Goal: Task Accomplishment & Management: Use online tool/utility

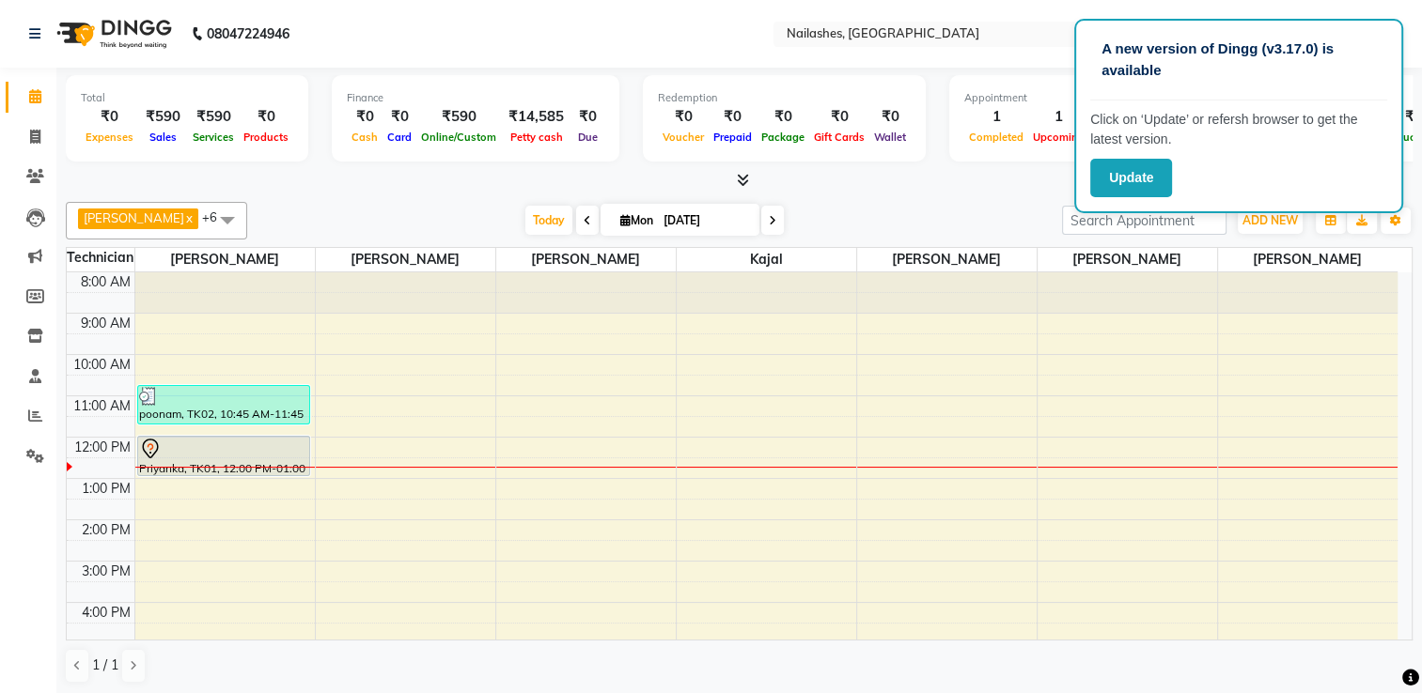
drag, startPoint x: 0, startPoint y: 0, endPoint x: 460, endPoint y: 679, distance: 820.7
click at [460, 679] on div "1 / 1" at bounding box center [739, 666] width 1347 height 36
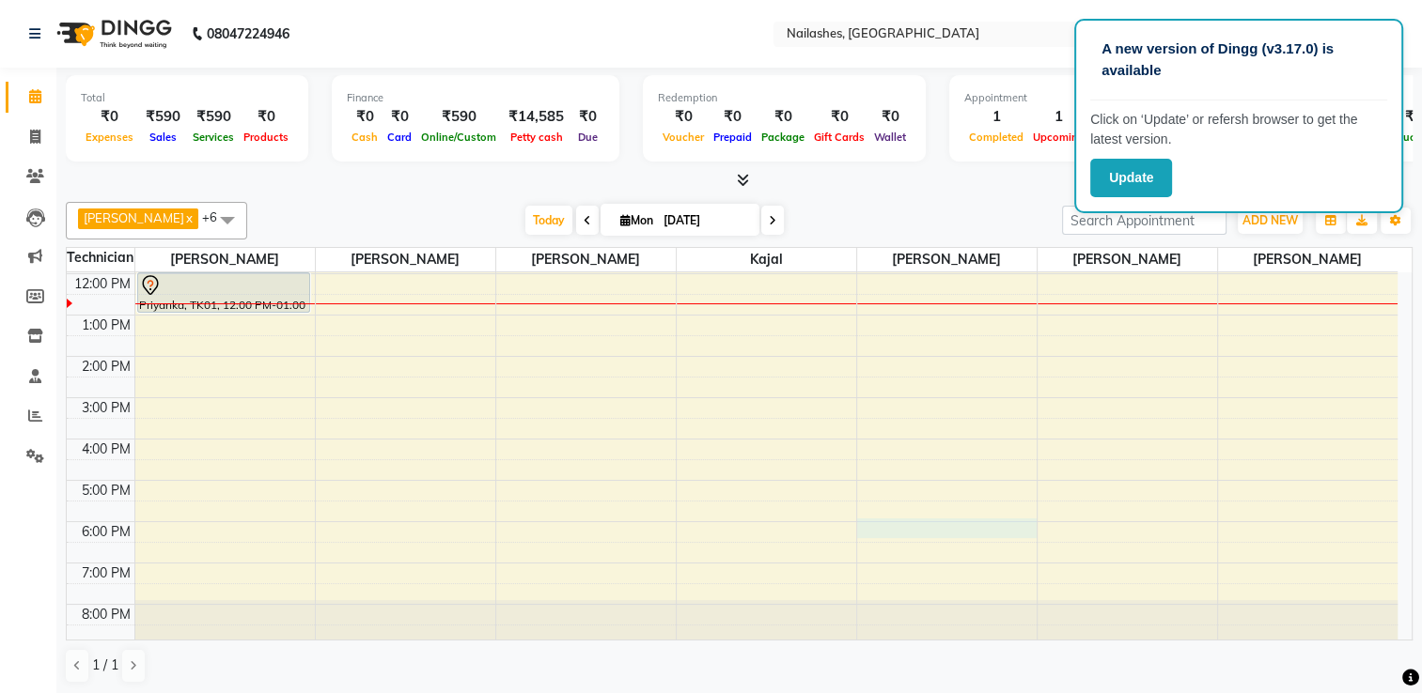
click at [944, 528] on div "8:00 AM 9:00 AM 10:00 AM 11:00 AM 12:00 PM 1:00 PM 2:00 PM 3:00 PM 4:00 PM 5:00…" at bounding box center [732, 377] width 1331 height 537
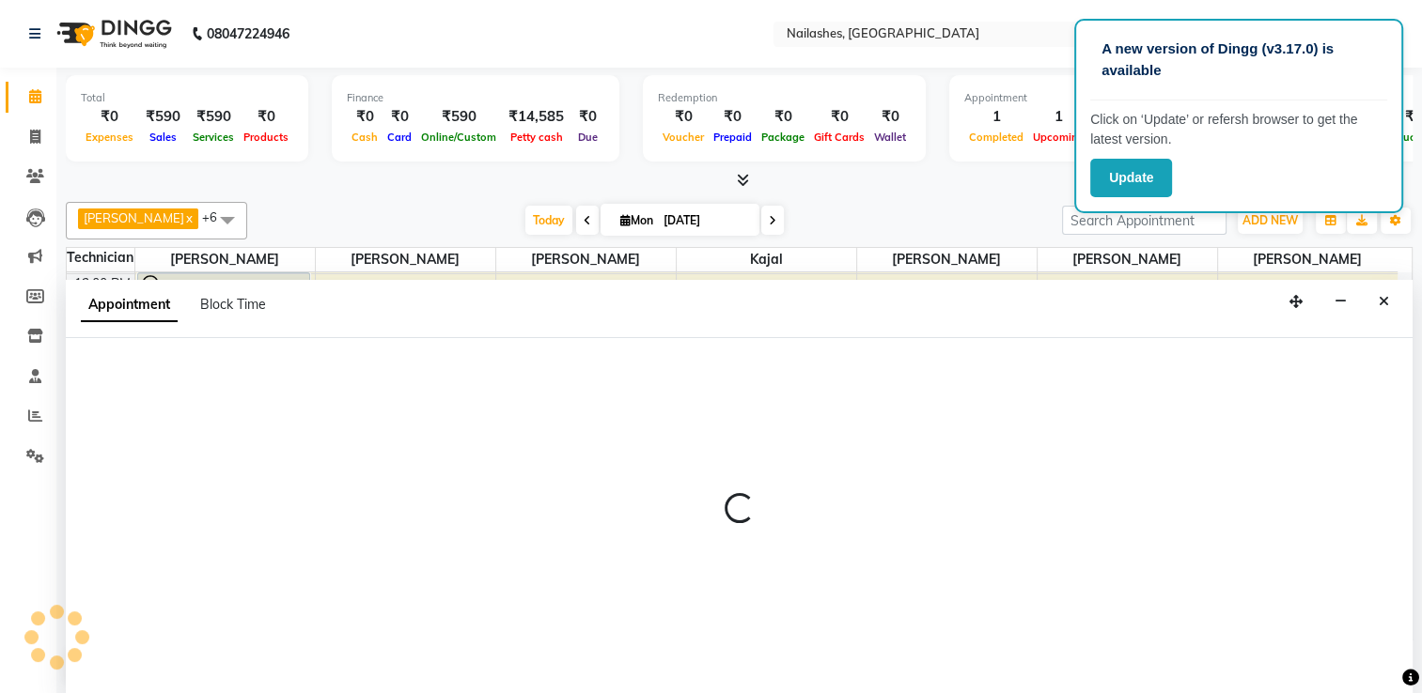
scroll to position [0, 0]
select select "68736"
select select "tentative"
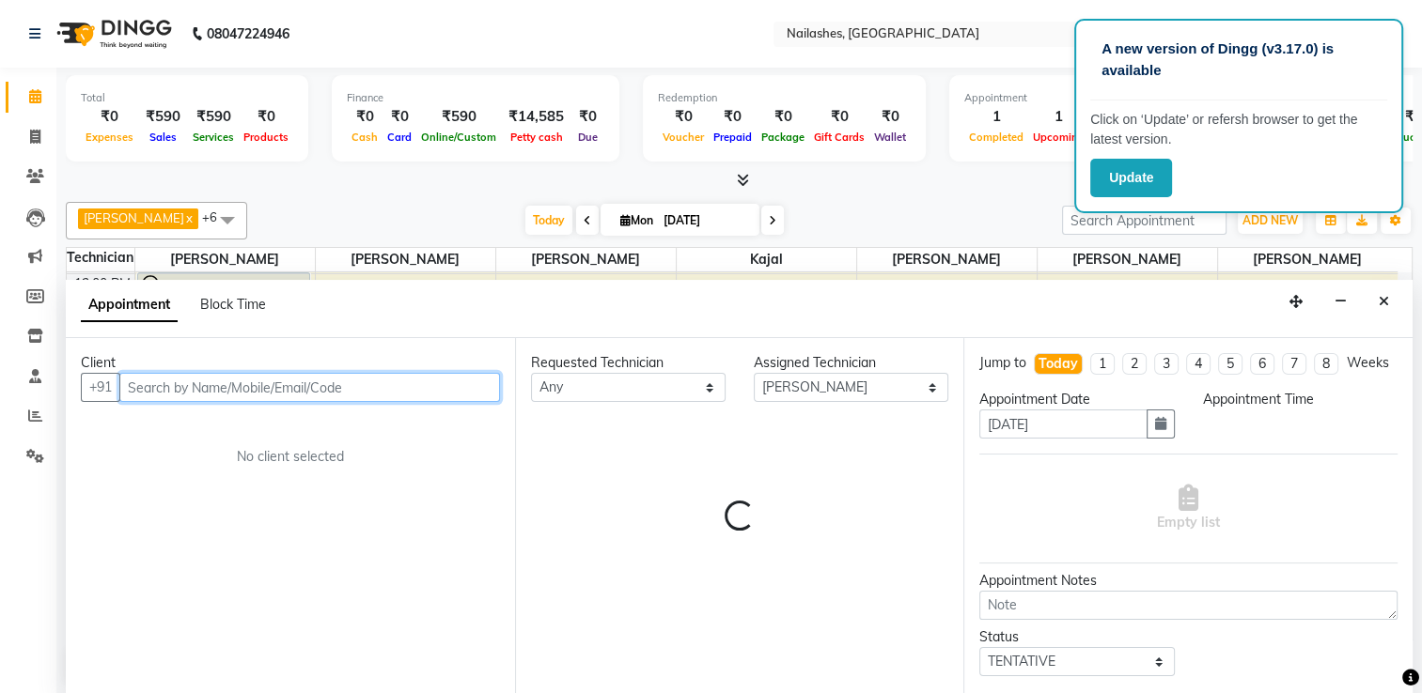
select select "1080"
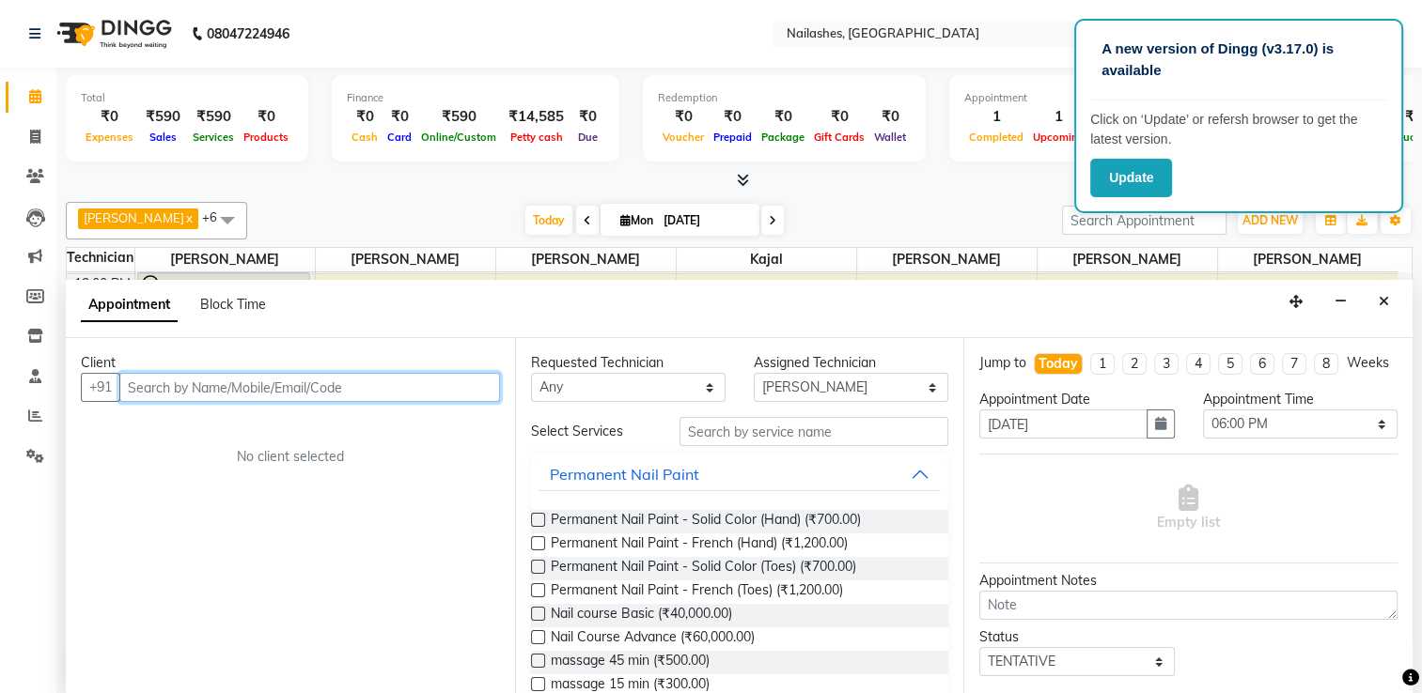
click at [267, 379] on input "text" at bounding box center [309, 387] width 381 height 29
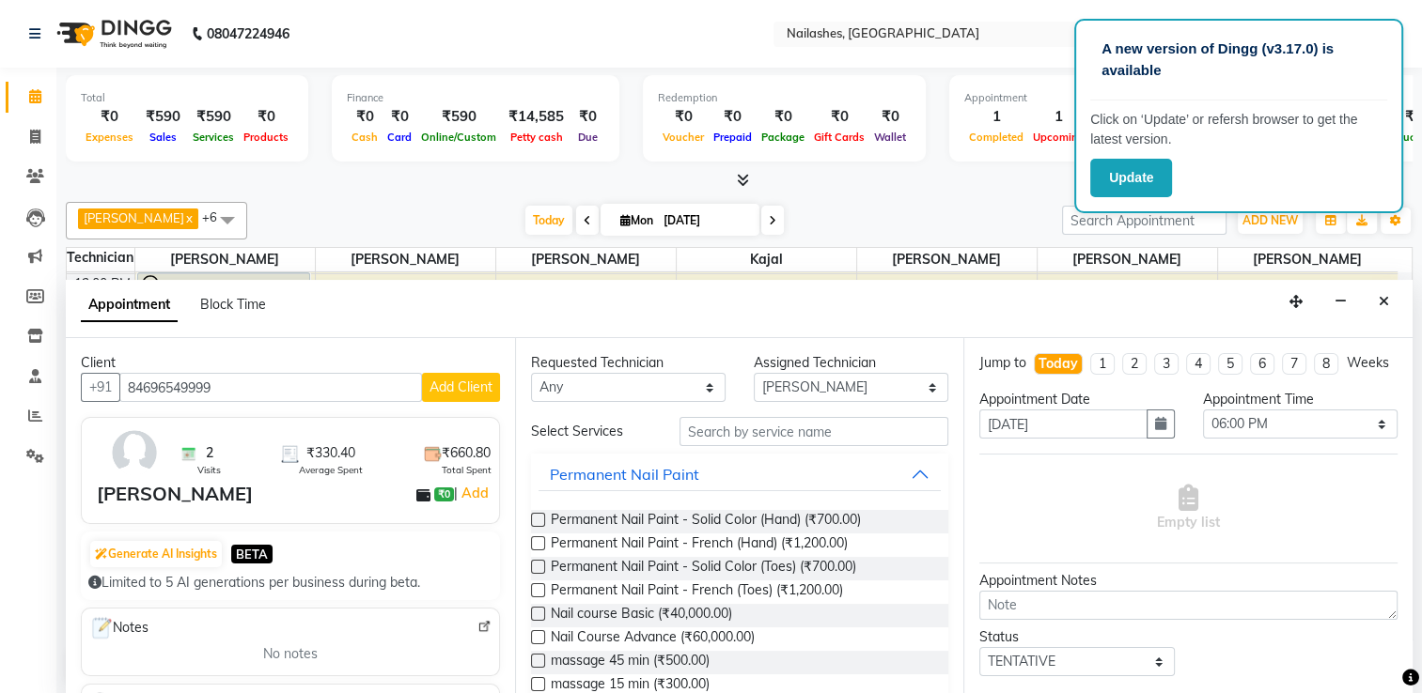
click at [242, 421] on div "2 Visits ₹330.40 Average Spent ₹660.80 Total Spent nishita ₹0 | Add" at bounding box center [290, 470] width 419 height 107
click at [257, 389] on input "84696549999" at bounding box center [270, 387] width 303 height 29
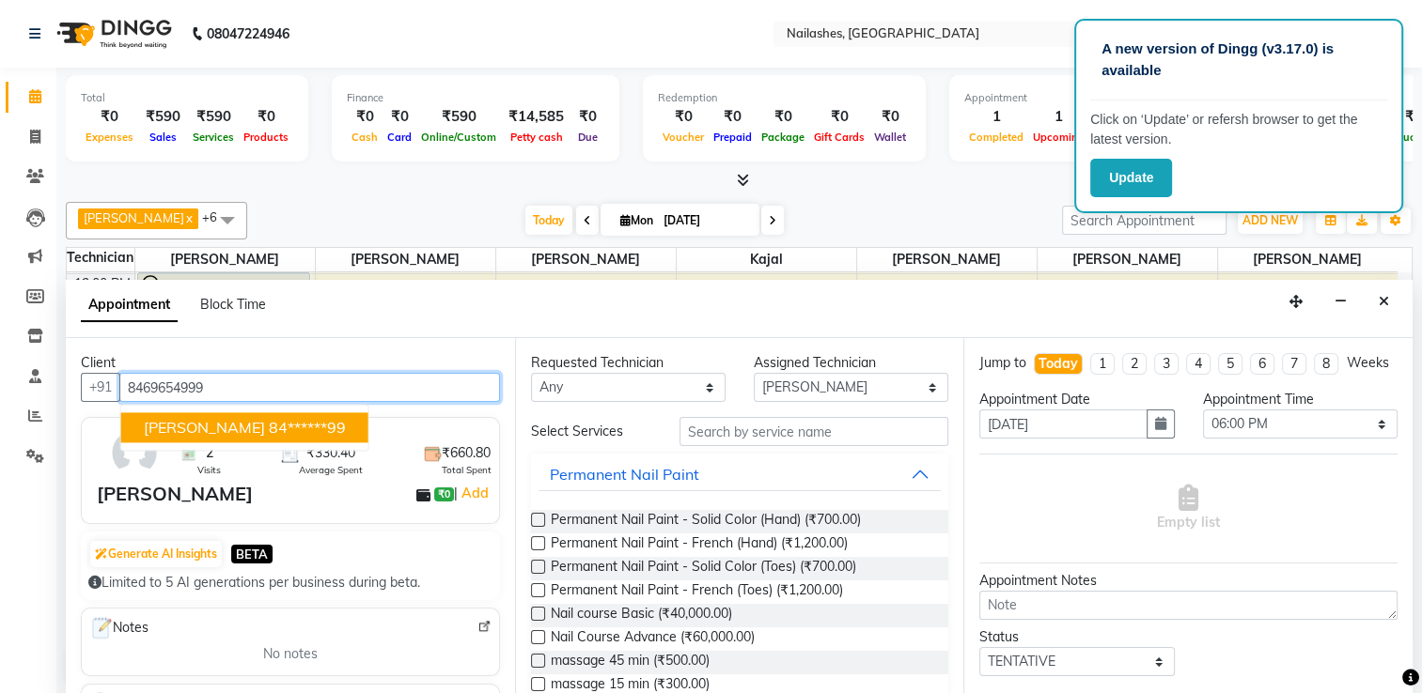
click at [269, 427] on ngb-highlight "84******99" at bounding box center [307, 427] width 77 height 19
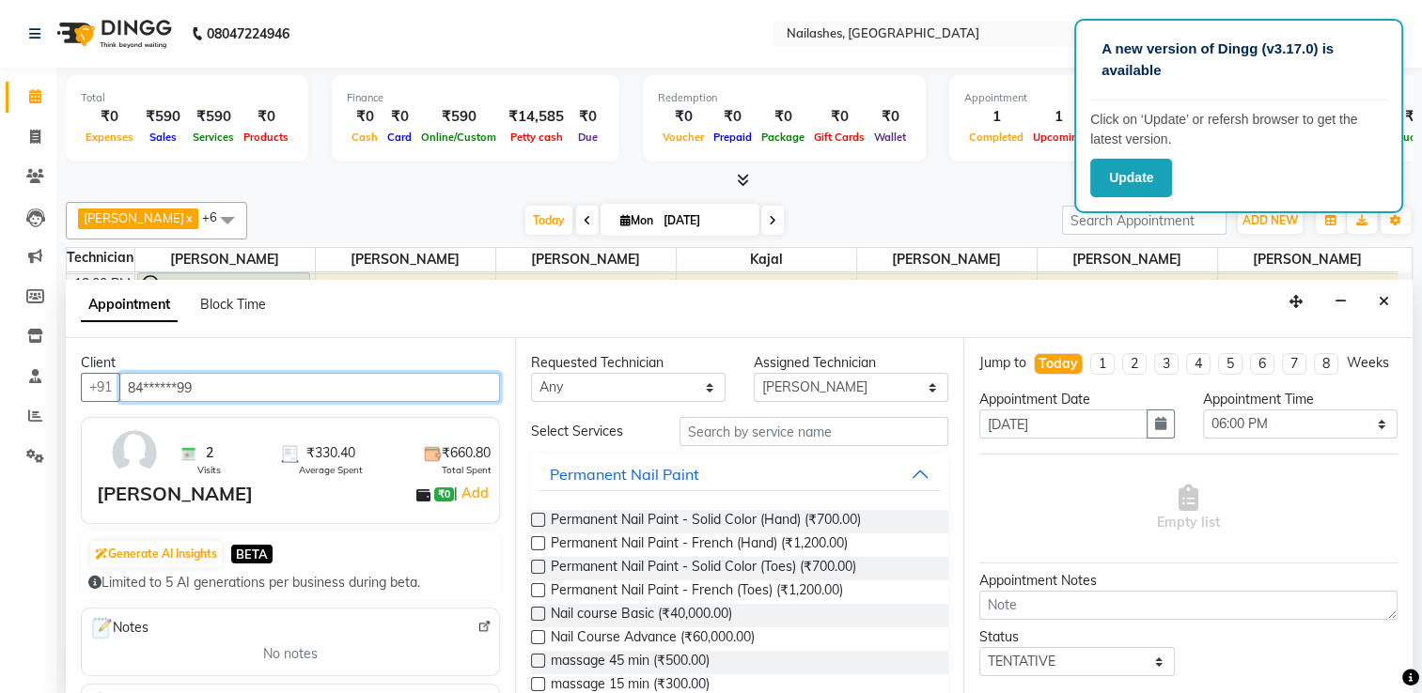
type input "84******99"
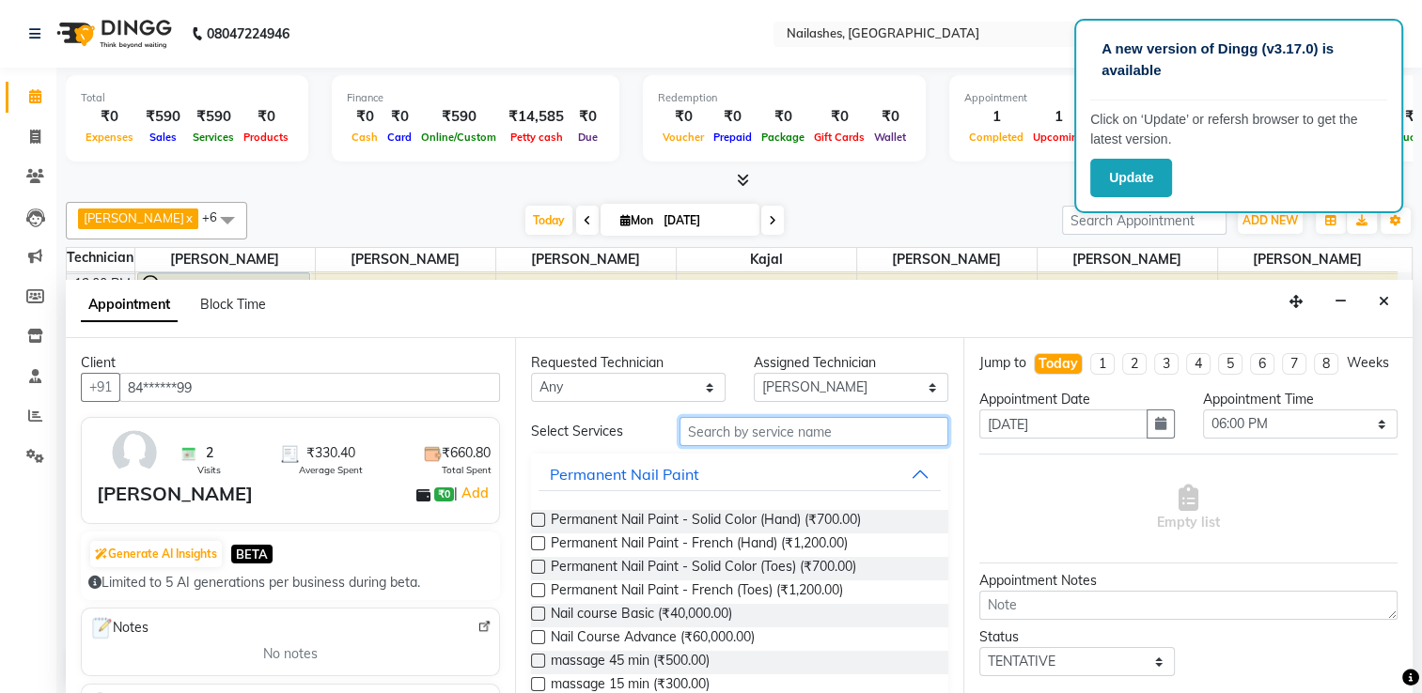
click at [713, 436] on input "text" at bounding box center [813, 431] width 269 height 29
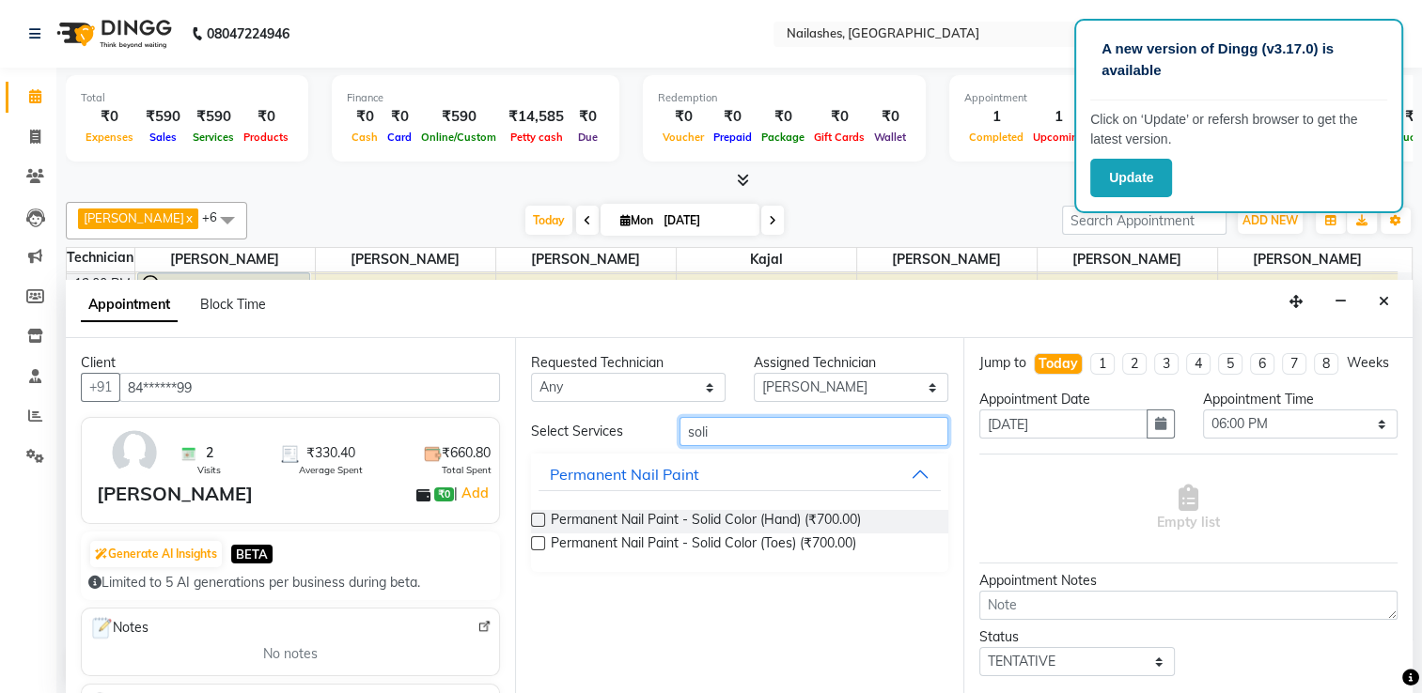
type input "soli"
click at [537, 540] on label at bounding box center [538, 544] width 14 height 14
click at [537, 540] on input "checkbox" at bounding box center [537, 545] width 12 height 12
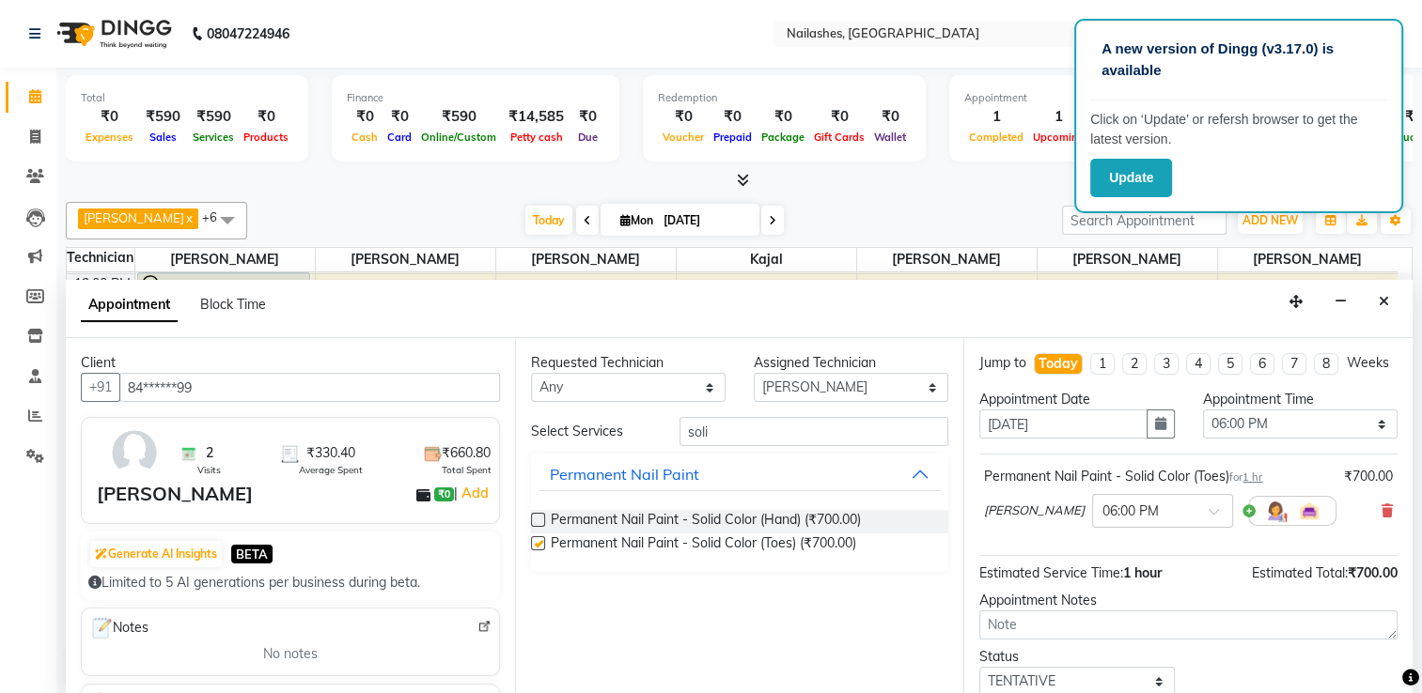
checkbox input "false"
click at [1265, 439] on select "Select 09:00 AM 09:15 AM 09:30 AM 09:45 AM 10:00 AM 10:15 AM 10:30 AM 10:45 AM …" at bounding box center [1300, 424] width 195 height 29
select select "1095"
click at [1203, 424] on select "Select 09:00 AM 09:15 AM 09:30 AM 09:45 AM 10:00 AM 10:15 AM 10:30 AM 10:45 AM …" at bounding box center [1300, 424] width 195 height 29
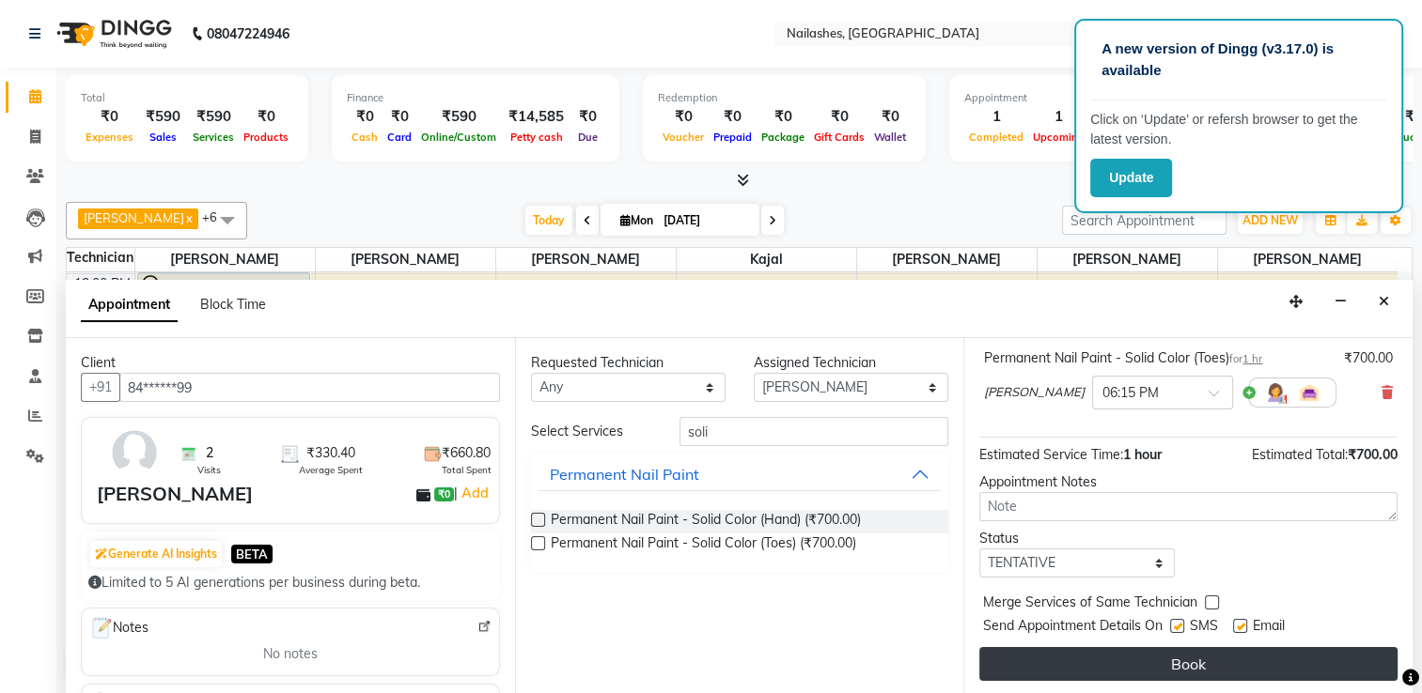
click at [1176, 667] on button "Book" at bounding box center [1188, 664] width 418 height 34
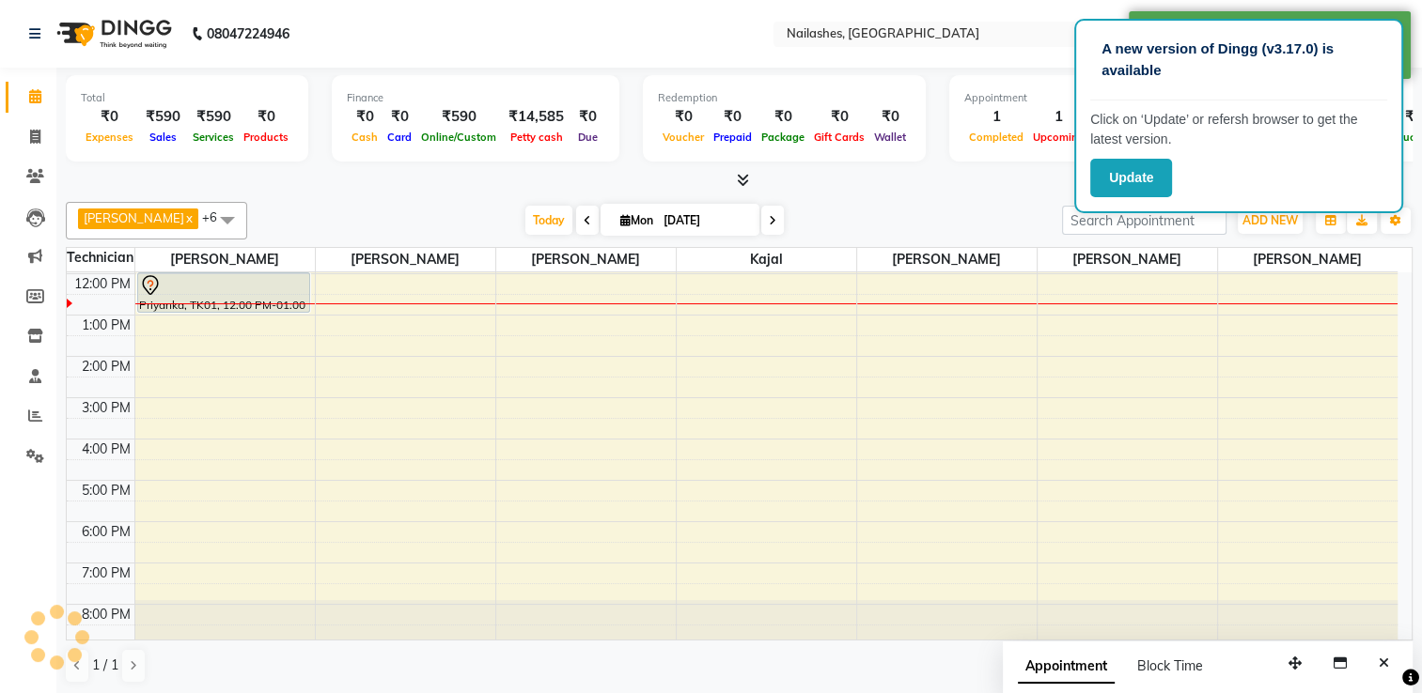
scroll to position [0, 0]
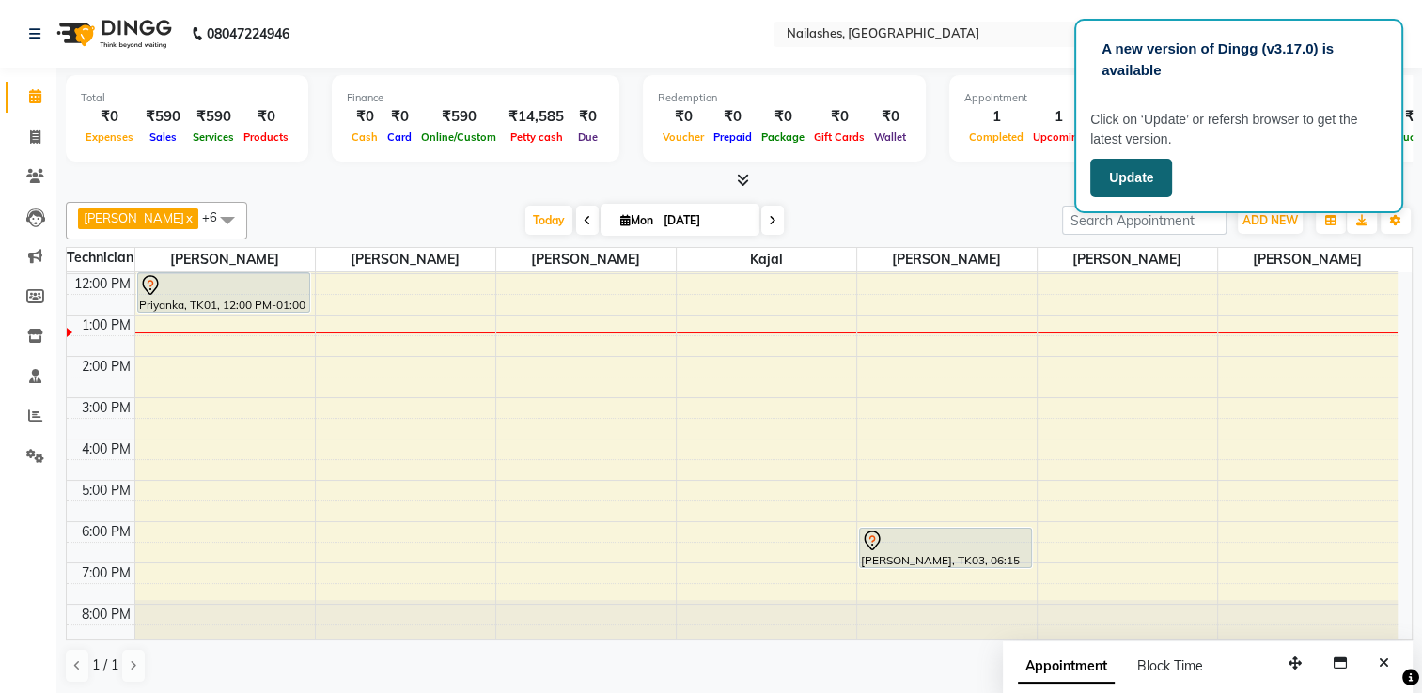
click at [1140, 174] on button "Update" at bounding box center [1131, 178] width 82 height 39
click at [41, 139] on span at bounding box center [35, 138] width 33 height 22
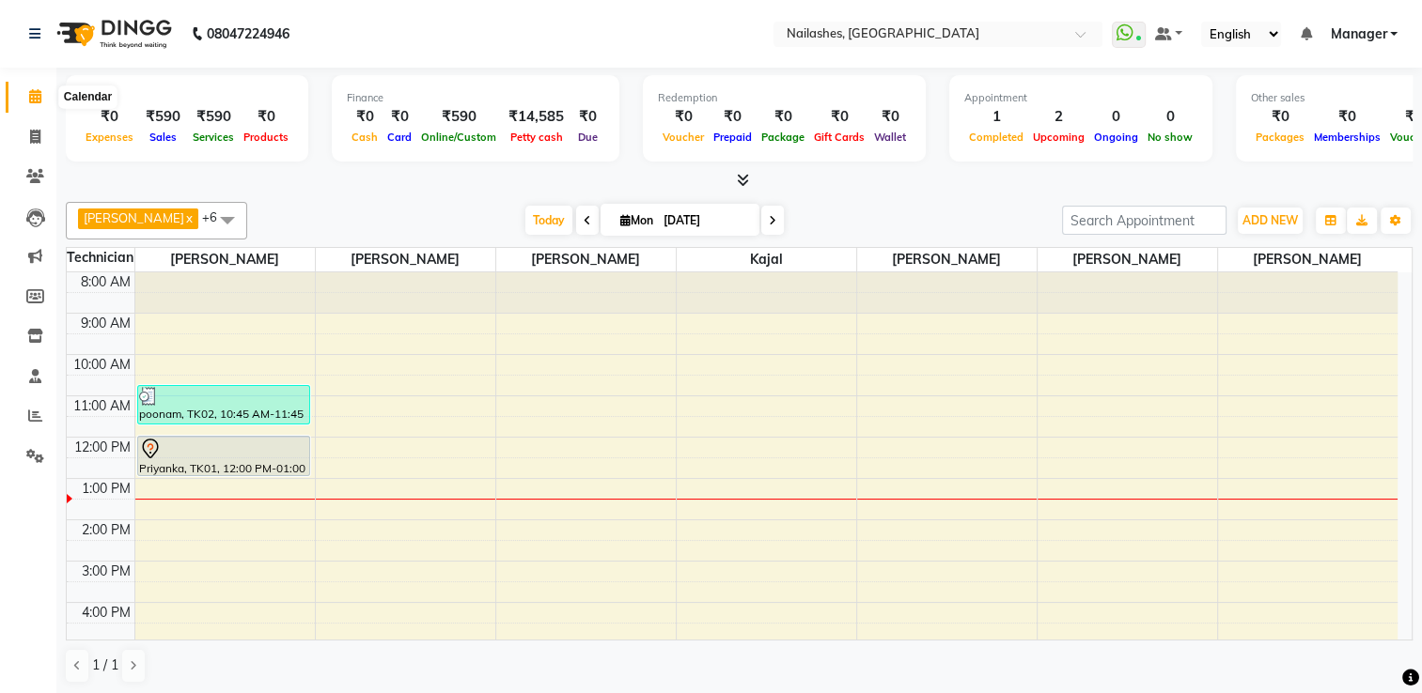
click at [38, 96] on icon at bounding box center [35, 96] width 12 height 14
click at [30, 135] on icon at bounding box center [35, 137] width 10 height 14
select select "service"
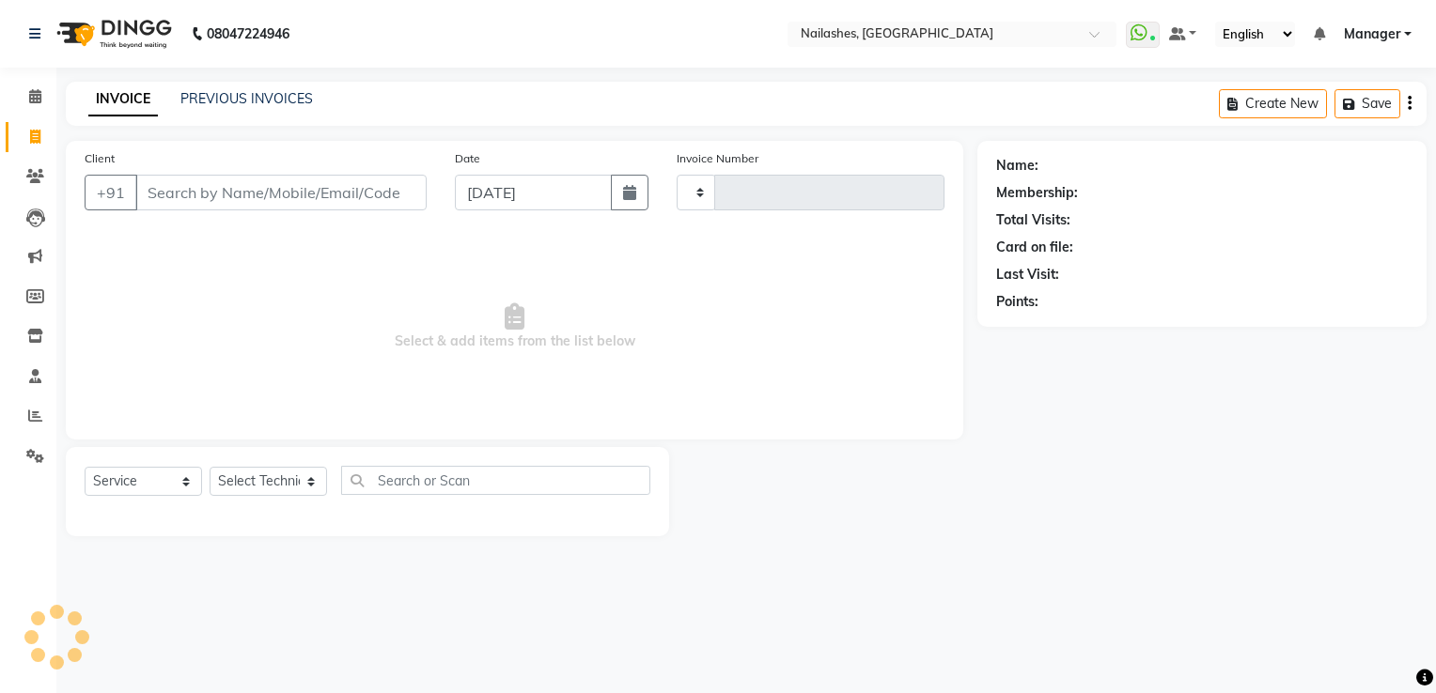
type input "1778"
select select "6579"
click at [206, 103] on link "PREVIOUS INVOICES" at bounding box center [246, 98] width 132 height 17
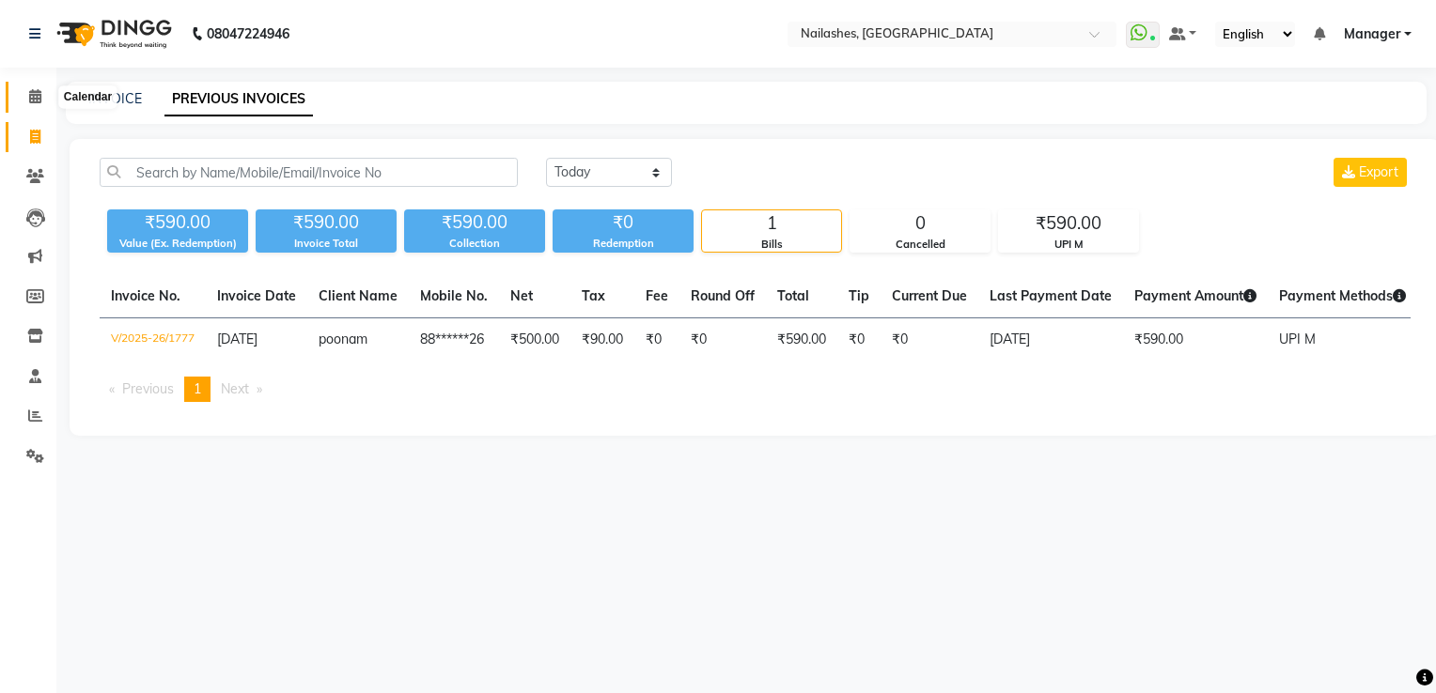
click at [33, 88] on span at bounding box center [35, 97] width 33 height 22
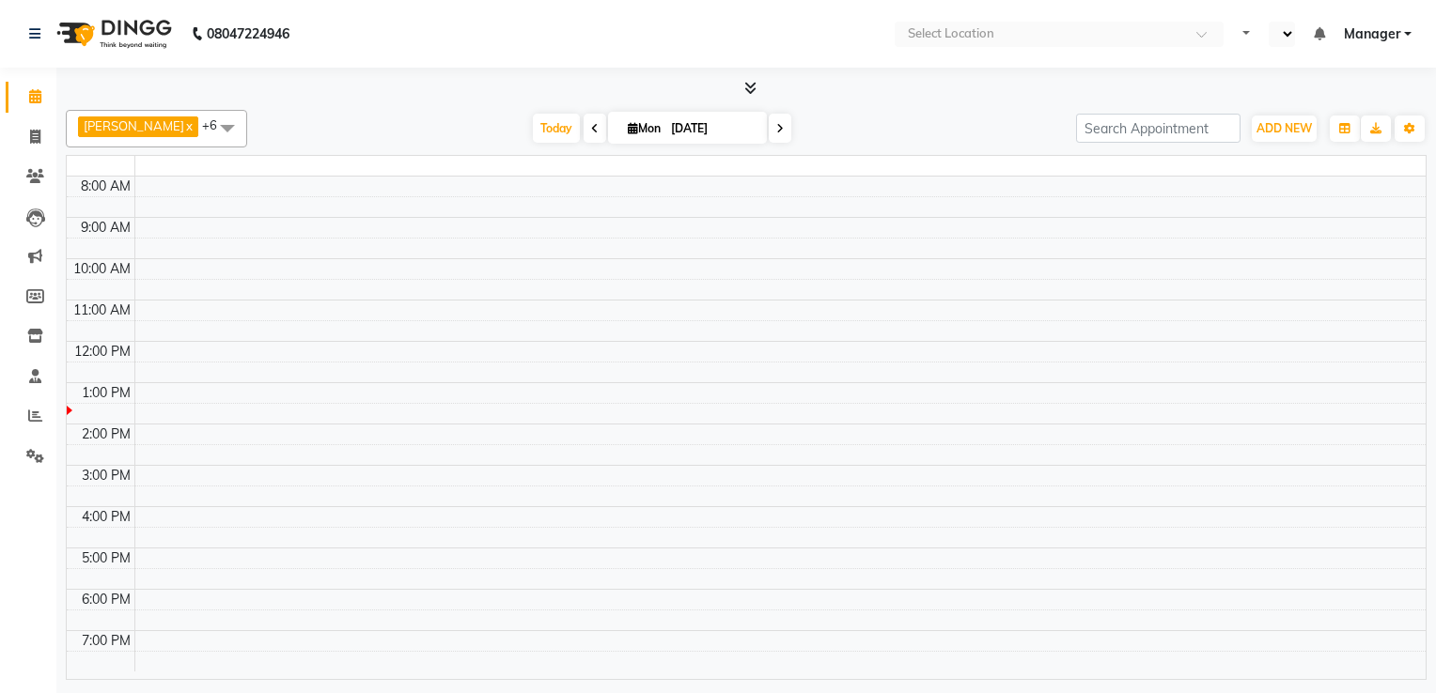
select select "en"
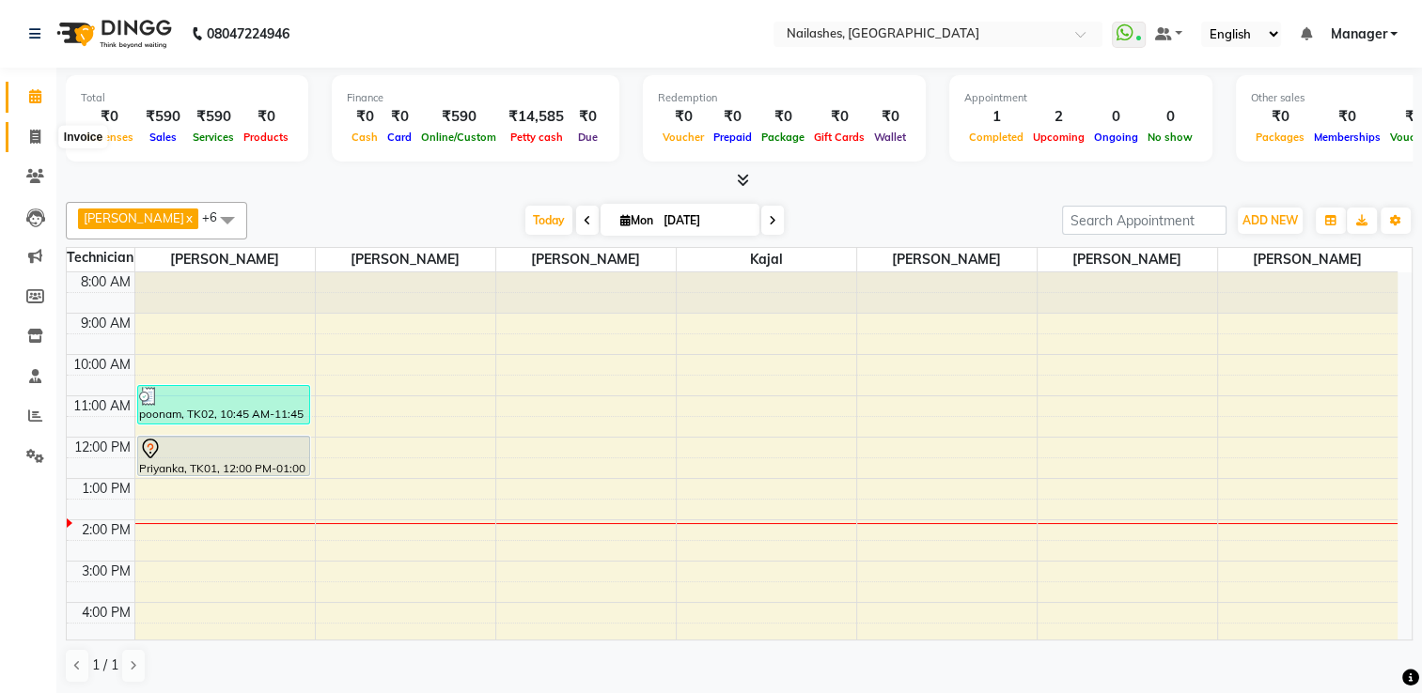
drag, startPoint x: 39, startPoint y: 135, endPoint x: 56, endPoint y: 147, distance: 20.3
click at [39, 135] on icon at bounding box center [35, 137] width 10 height 14
select select "service"
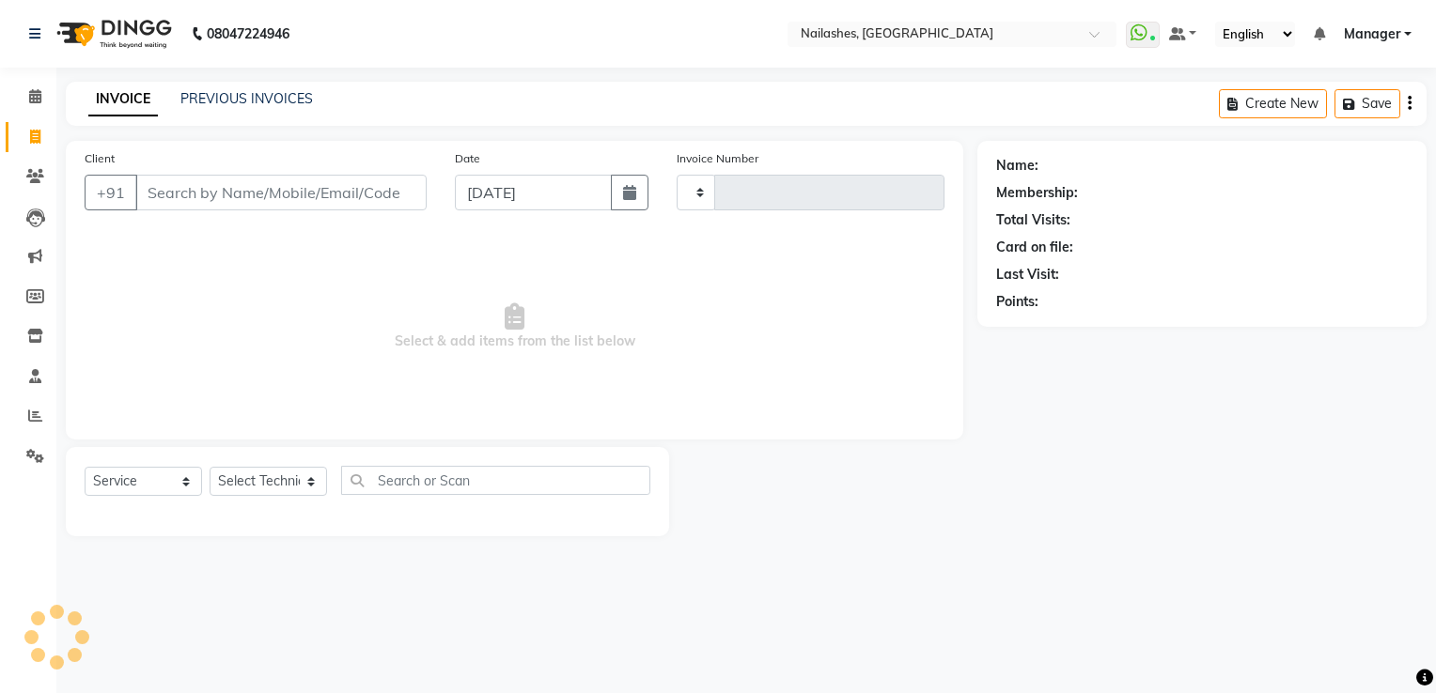
click at [191, 194] on input "Client" at bounding box center [280, 193] width 291 height 36
type input "1780"
select select "6579"
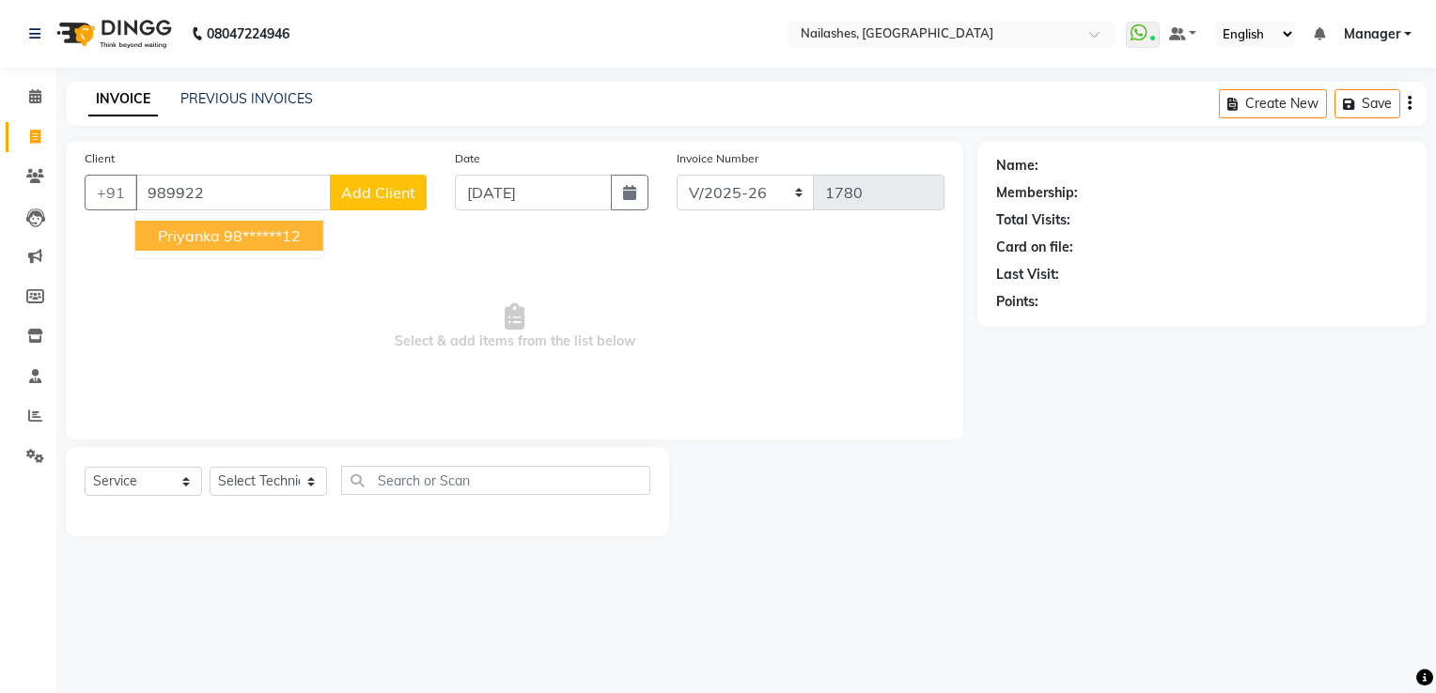
click at [261, 233] on ngb-highlight "98******12" at bounding box center [262, 235] width 77 height 19
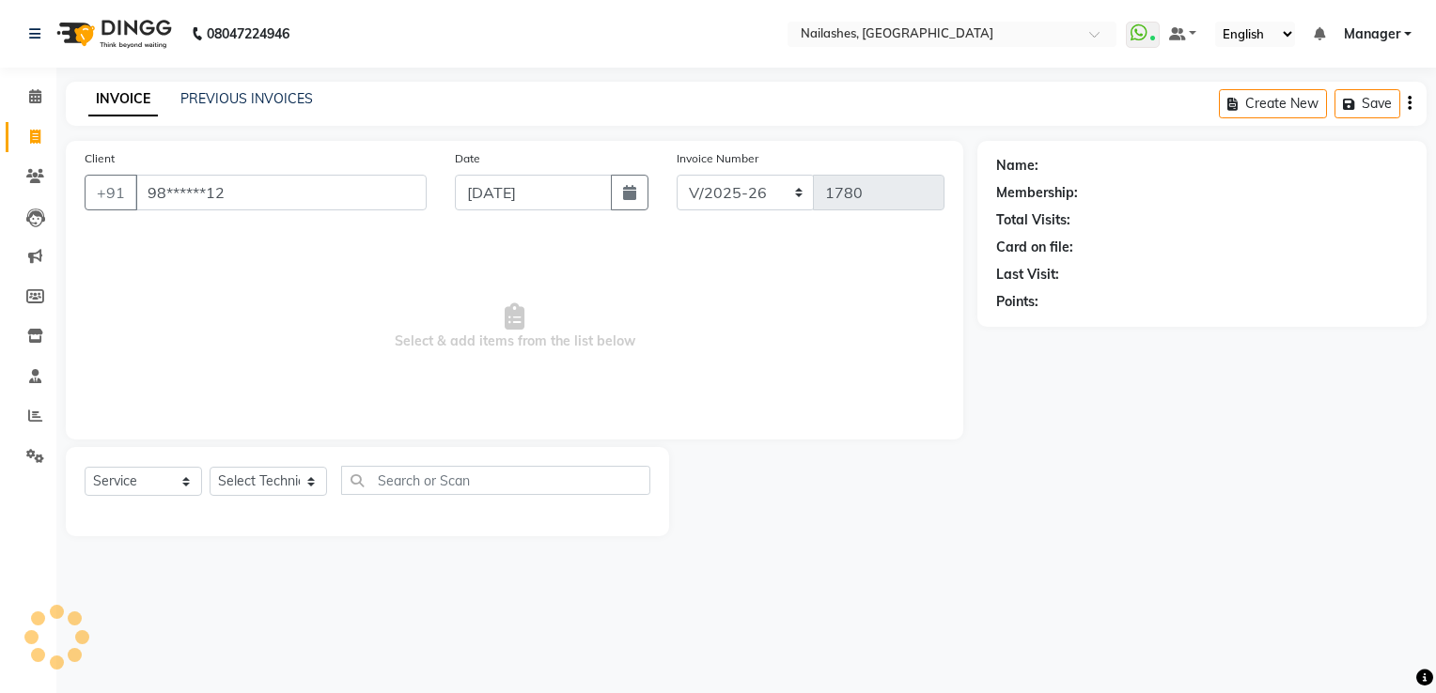
type input "98******12"
select select "1: Object"
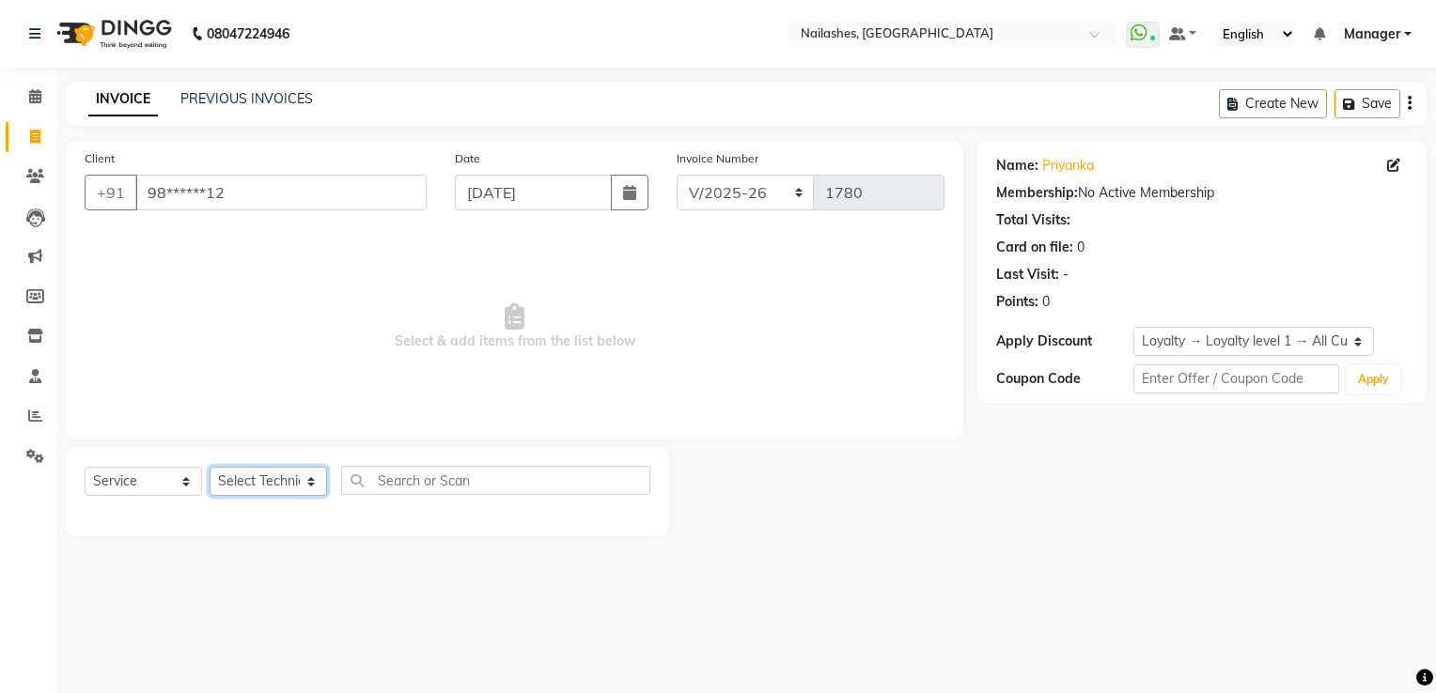
click at [247, 488] on select "Select Technician ARISH [PERSON_NAME] [PERSON_NAME] [PERSON_NAME] [PERSON_NAME]…" at bounding box center [268, 481] width 117 height 29
select select "62952"
click at [210, 468] on select "Select Technician ARISH [PERSON_NAME] [PERSON_NAME] [PERSON_NAME] [PERSON_NAME]…" at bounding box center [268, 481] width 117 height 29
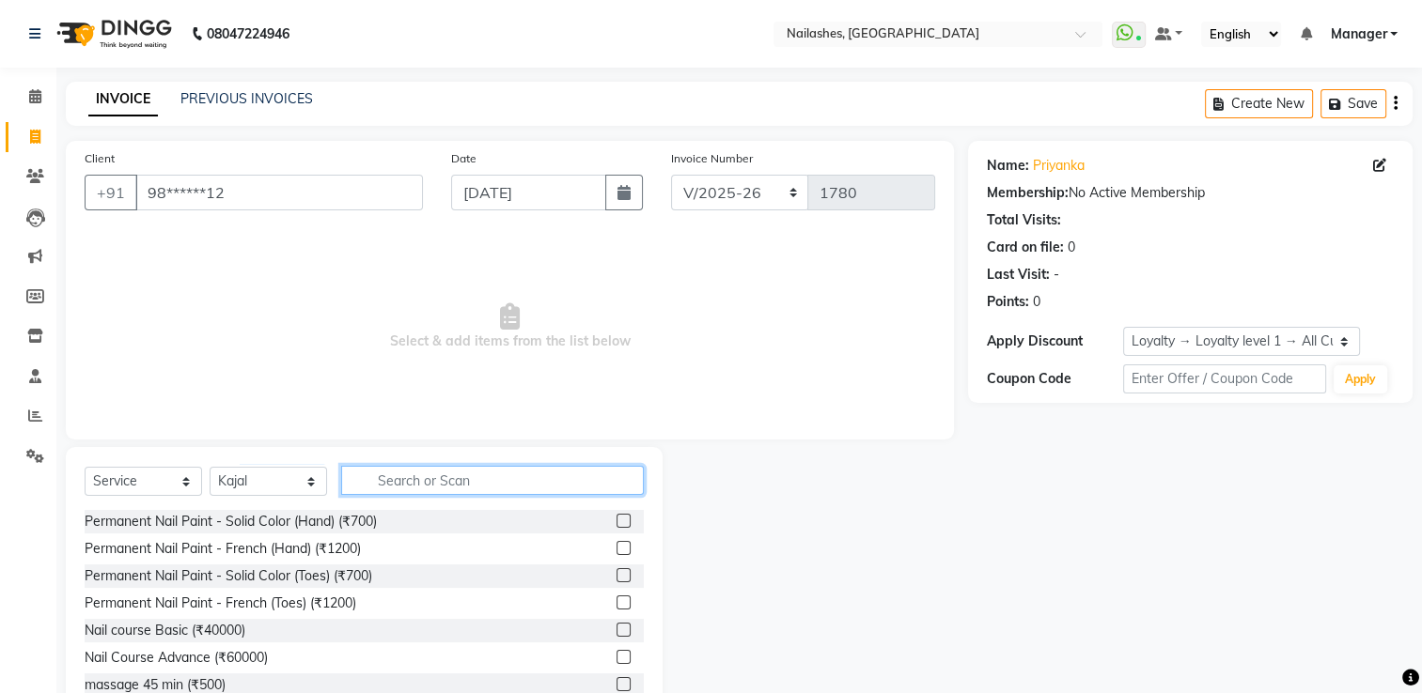
click at [395, 487] on input "text" at bounding box center [492, 480] width 303 height 29
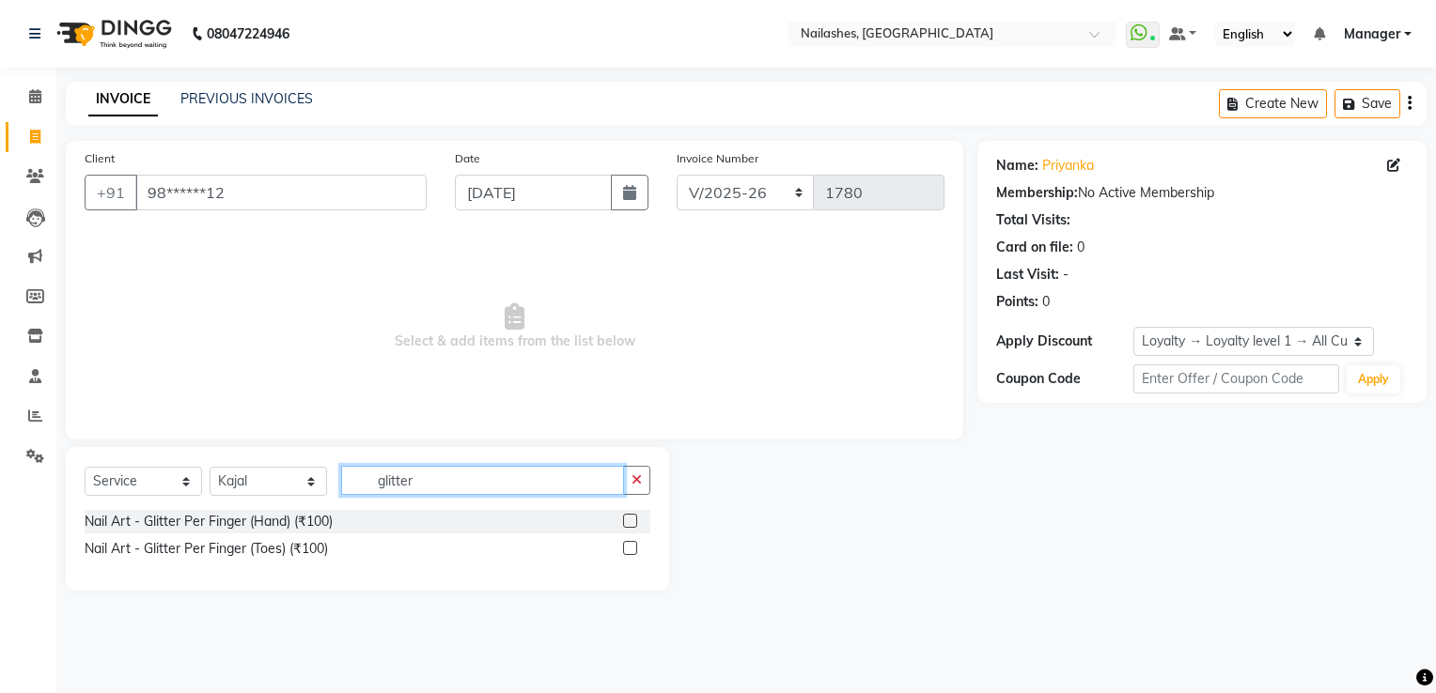
type input "glitter"
click at [630, 521] on label at bounding box center [630, 521] width 14 height 14
click at [630, 521] on input "checkbox" at bounding box center [629, 522] width 12 height 12
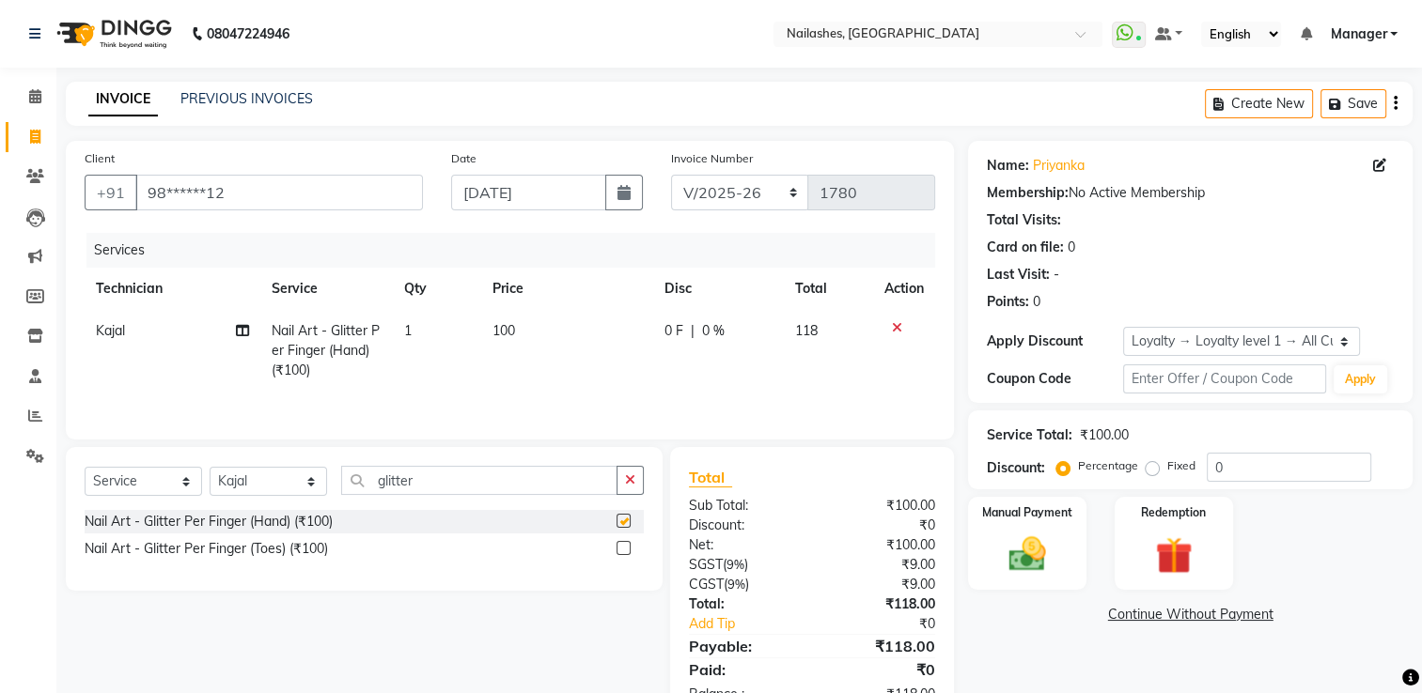
checkbox input "false"
click at [417, 331] on td "1" at bounding box center [437, 351] width 88 height 82
select select "62952"
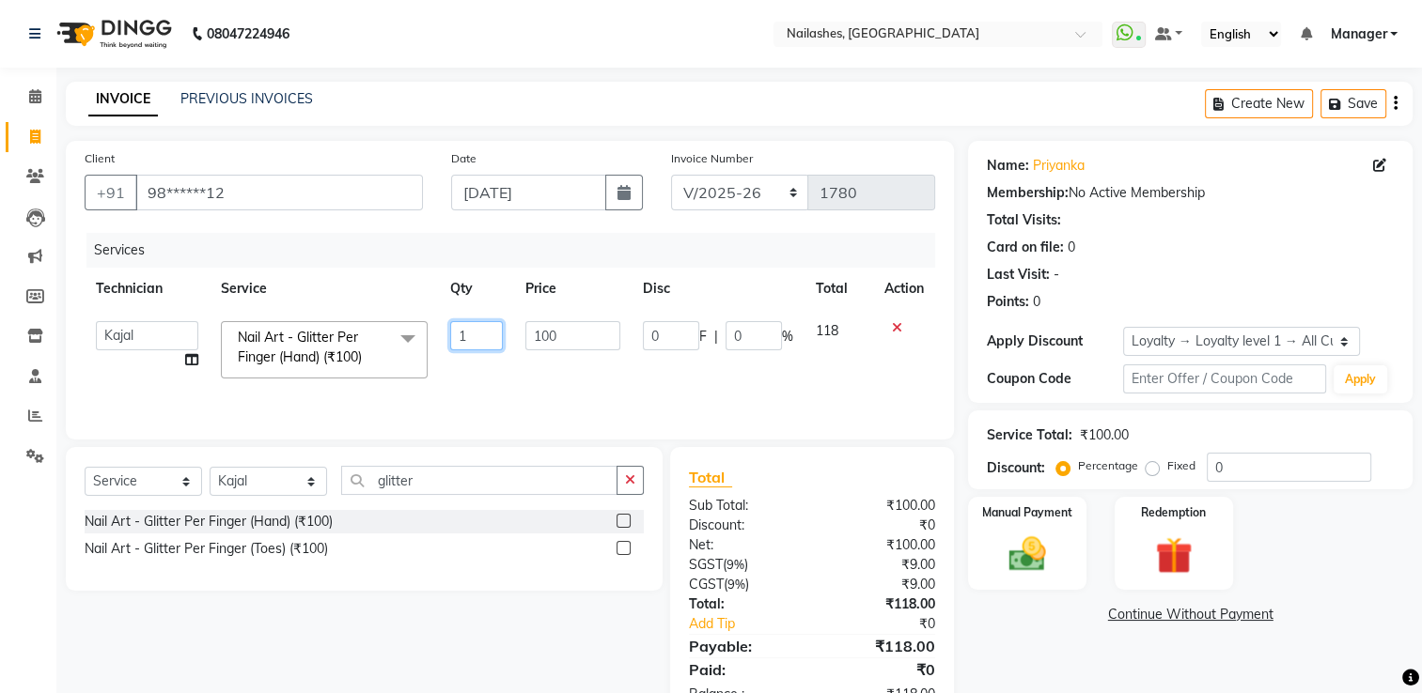
click at [493, 339] on input "1" at bounding box center [476, 335] width 53 height 29
type input "10"
click at [819, 97] on div "INVOICE PREVIOUS INVOICES Create New Save" at bounding box center [739, 104] width 1347 height 44
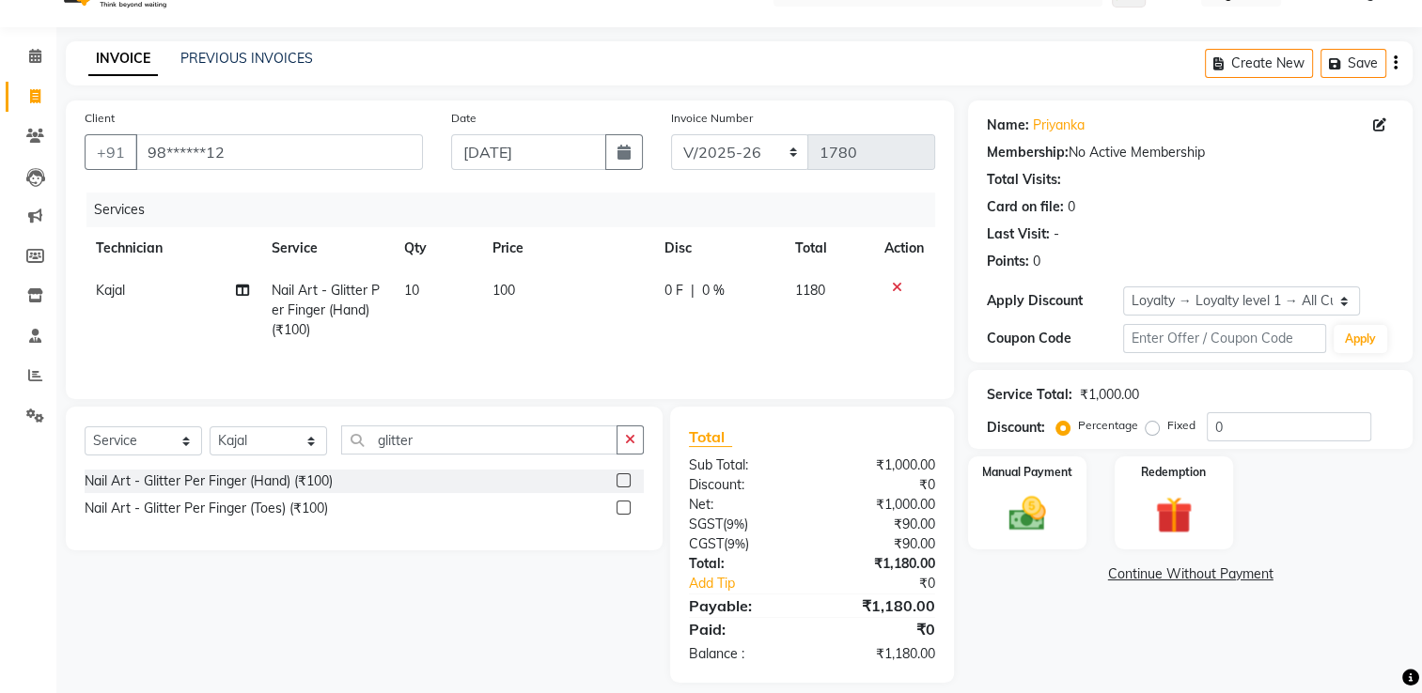
scroll to position [58, 0]
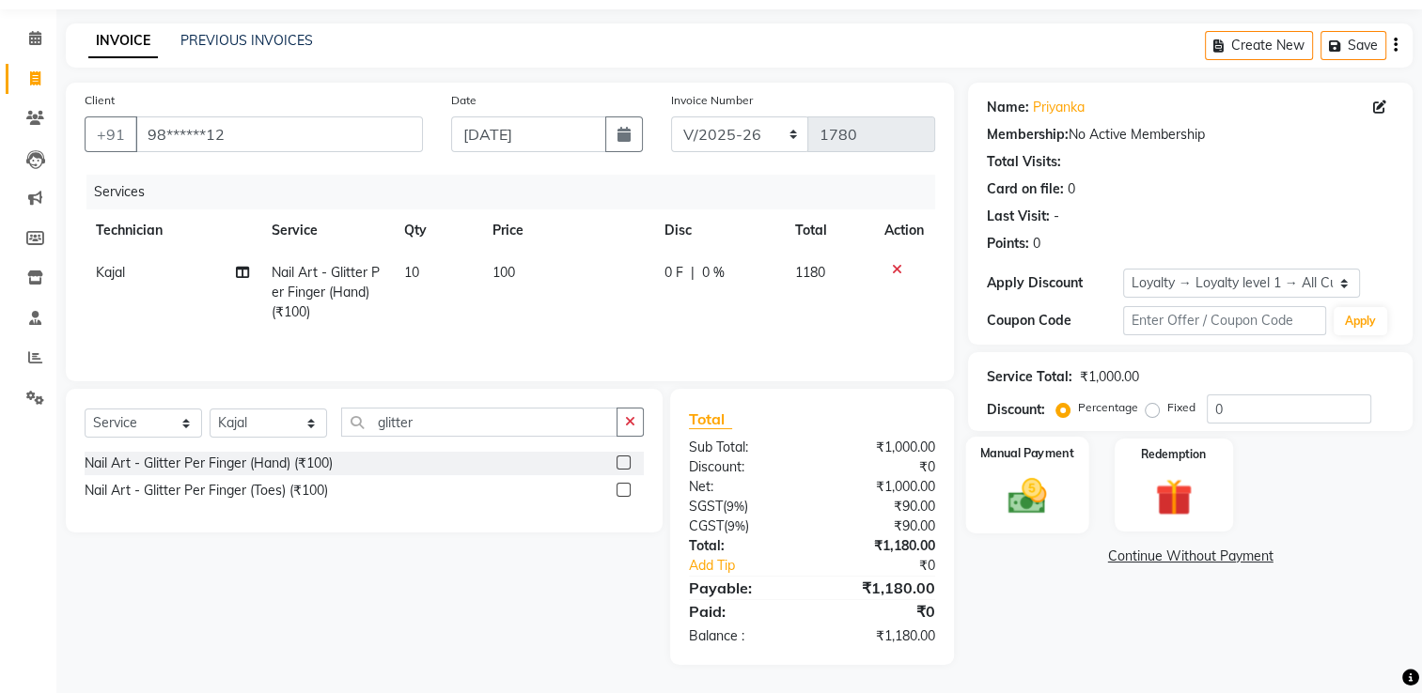
click at [1017, 509] on img at bounding box center [1027, 497] width 63 height 44
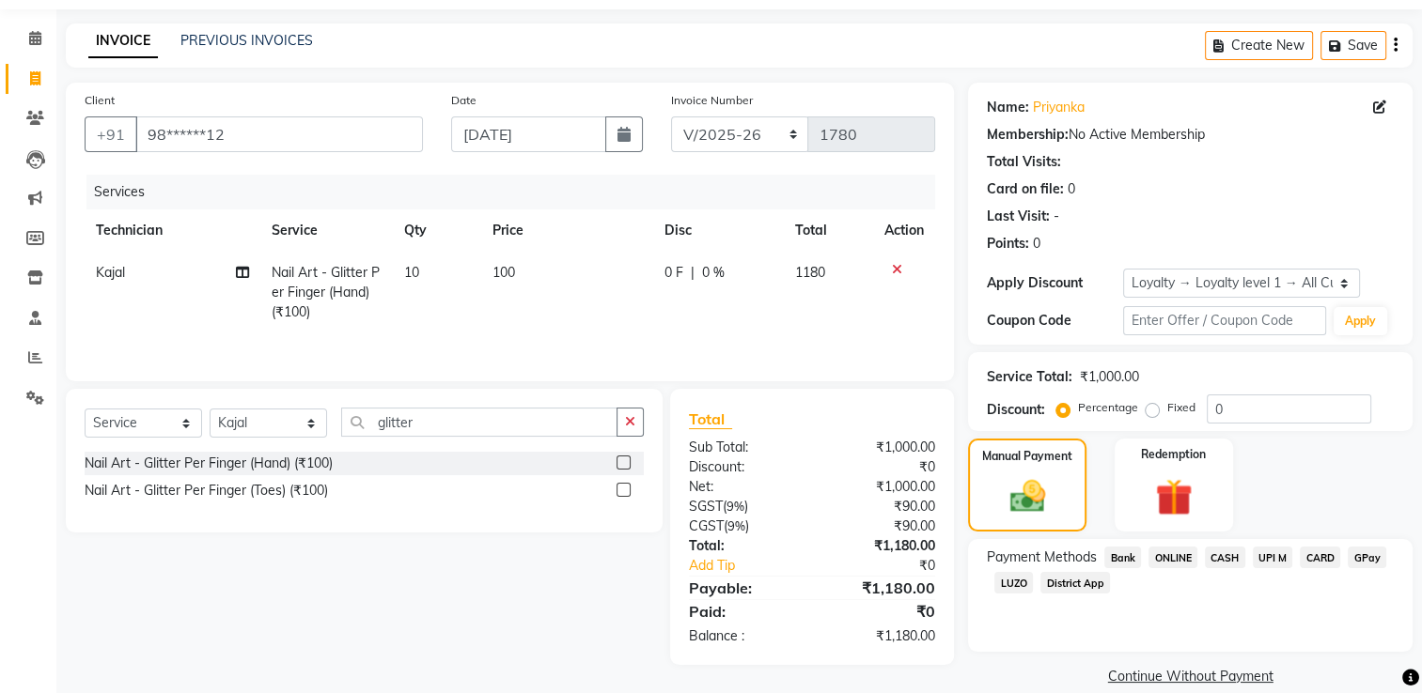
click at [1272, 553] on span "UPI M" at bounding box center [1273, 558] width 40 height 22
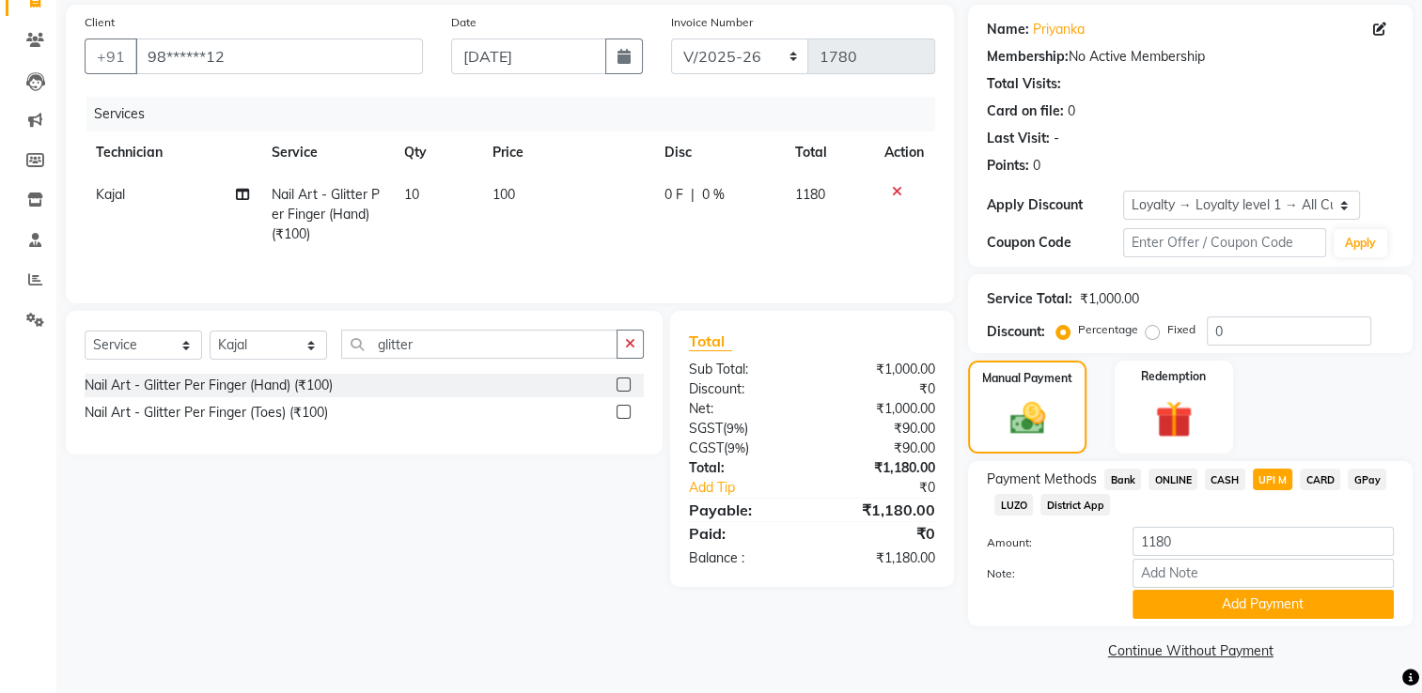
scroll to position [138, 0]
click at [1229, 613] on button "Add Payment" at bounding box center [1262, 604] width 261 height 29
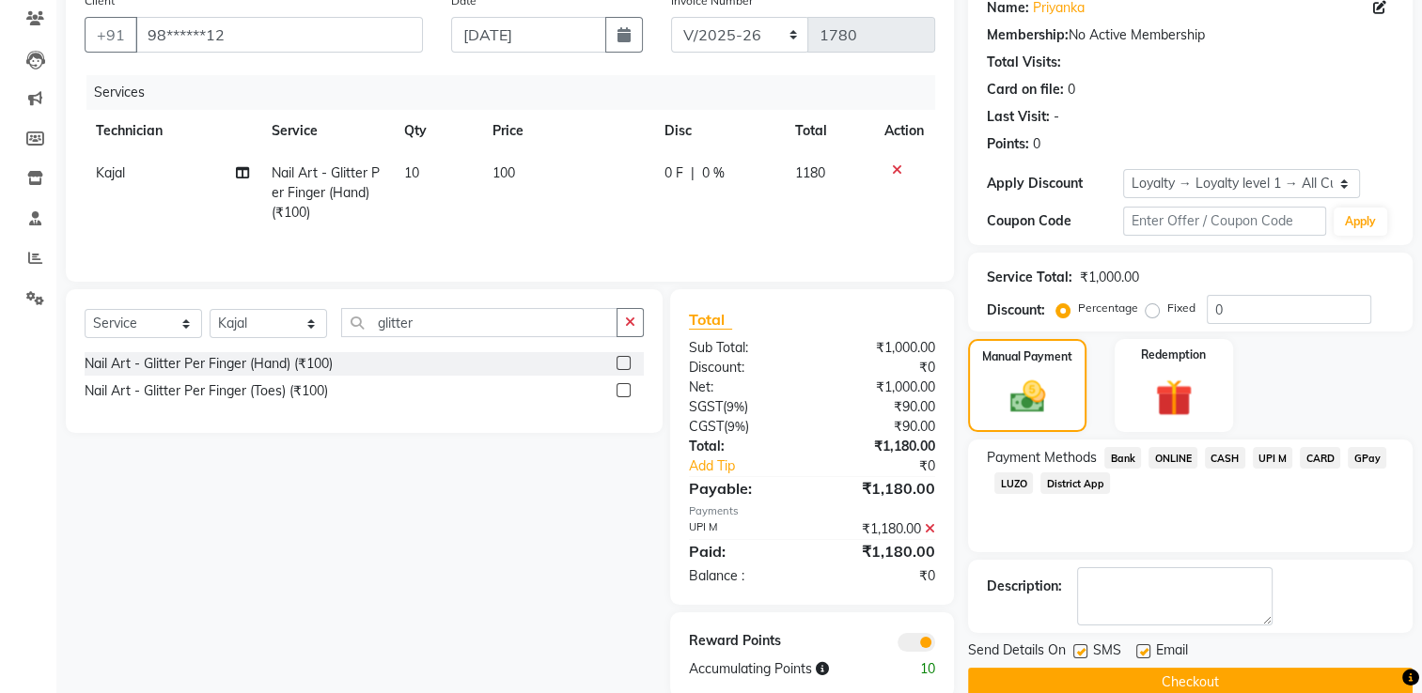
scroll to position [192, 0]
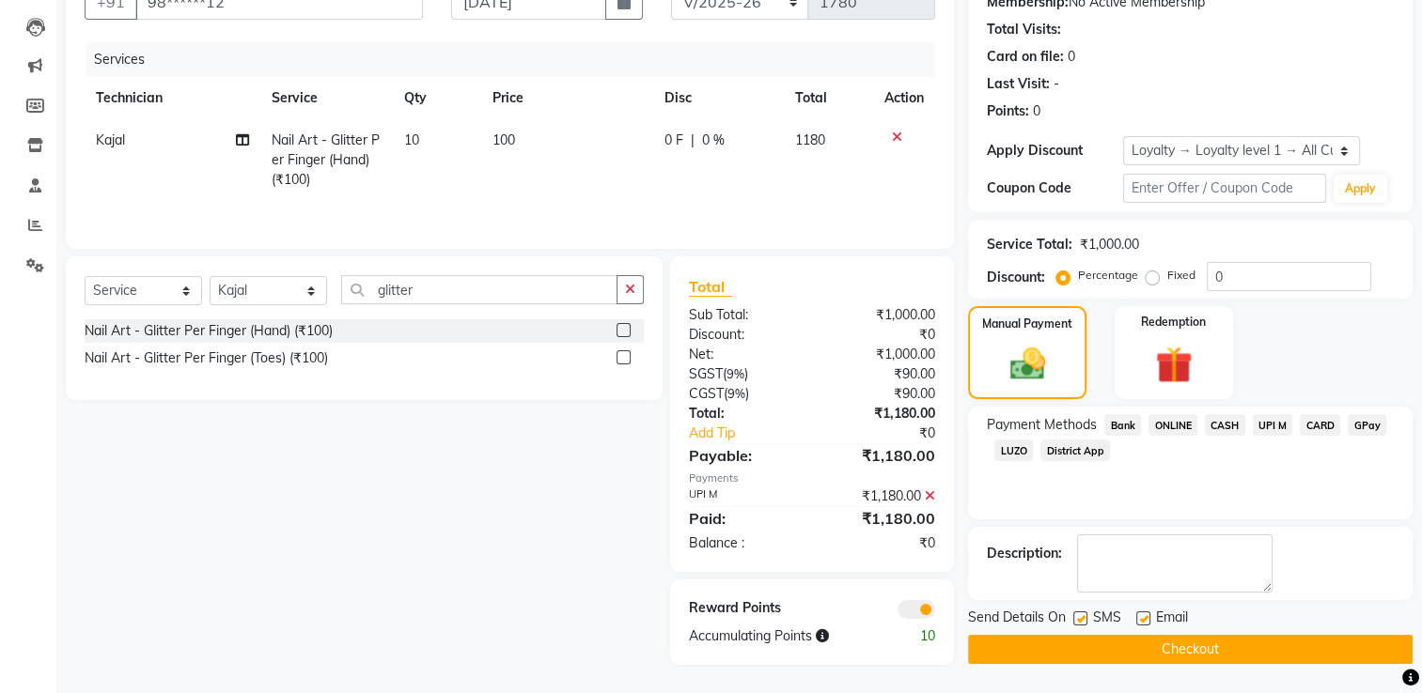
click at [1192, 641] on button "Checkout" at bounding box center [1190, 649] width 444 height 29
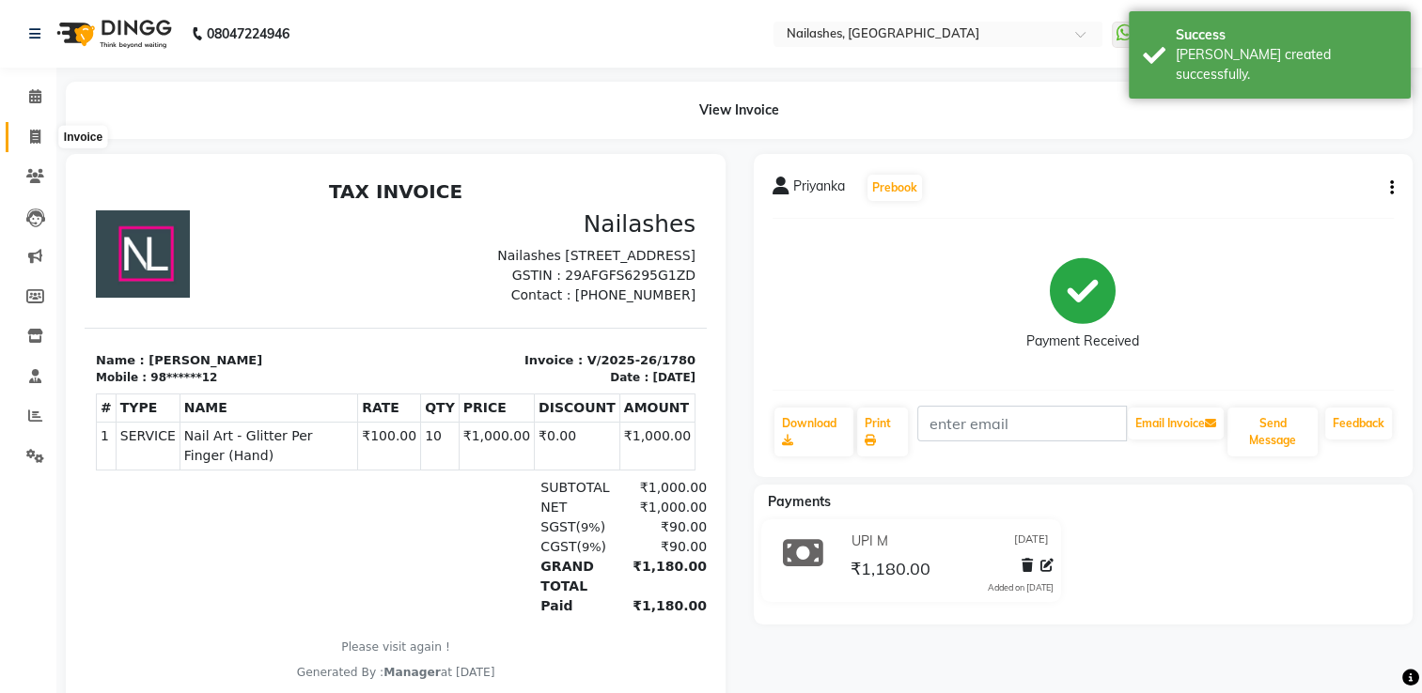
click at [34, 140] on icon at bounding box center [35, 137] width 10 height 14
select select "service"
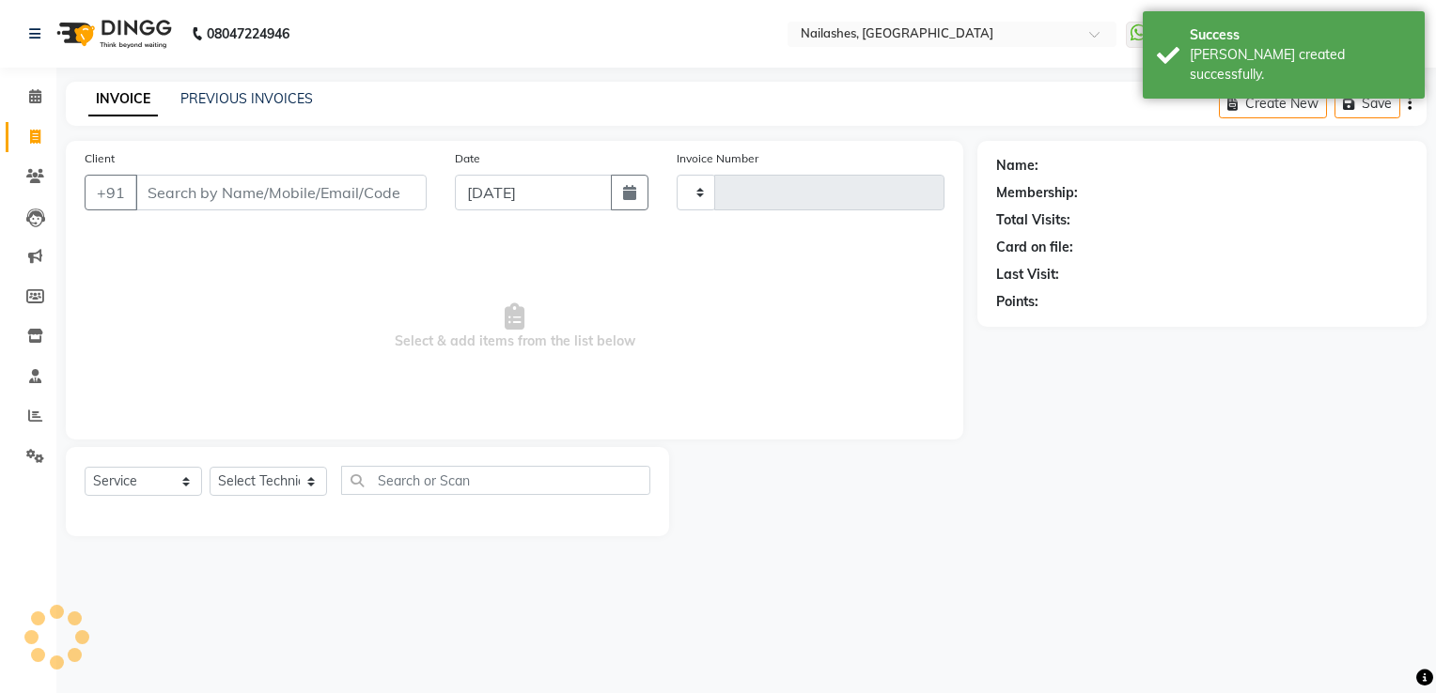
type input "1781"
select select "6579"
click at [226, 103] on link "PREVIOUS INVOICES" at bounding box center [246, 98] width 132 height 17
